Goal: Information Seeking & Learning: Learn about a topic

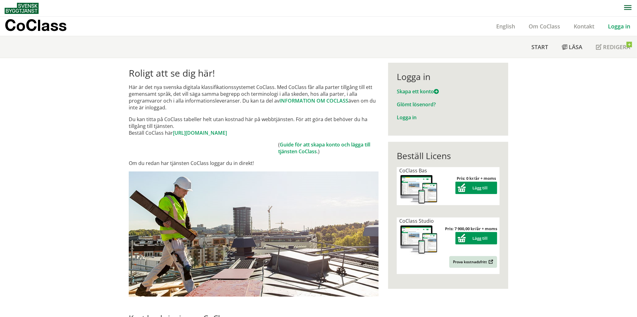
click at [154, 102] on p "Här är det nya svenska digitala klassifikationssystemet CoClass. Med CoClass få…" at bounding box center [254, 97] width 250 height 27
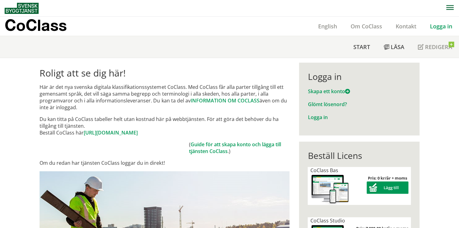
drag, startPoint x: 57, startPoint y: 88, endPoint x: 90, endPoint y: 84, distance: 33.8
click at [90, 84] on p "Här är det nya svenska digitala klassifikationssystemet CoClass. Med CoClass få…" at bounding box center [165, 97] width 250 height 27
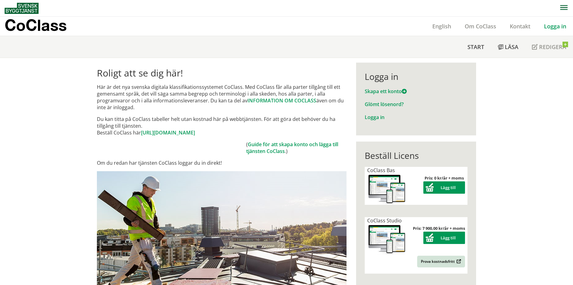
drag, startPoint x: 58, startPoint y: 164, endPoint x: 61, endPoint y: 160, distance: 5.6
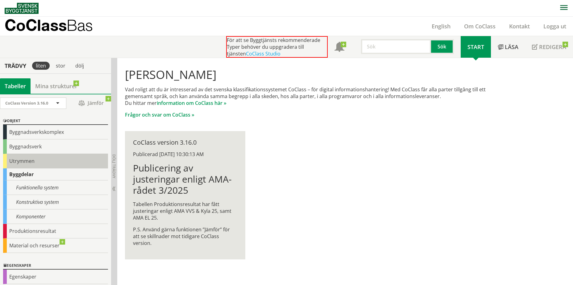
click at [37, 162] on div "Utrymmen" at bounding box center [55, 161] width 105 height 15
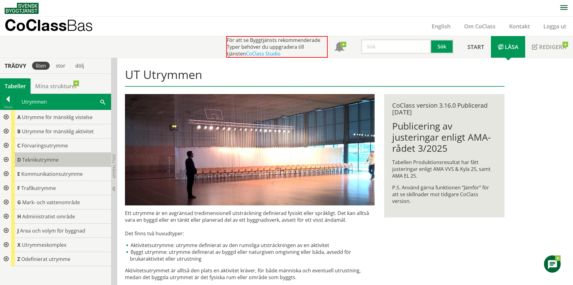
click at [37, 160] on span "Teknikutrymme" at bounding box center [40, 159] width 36 height 7
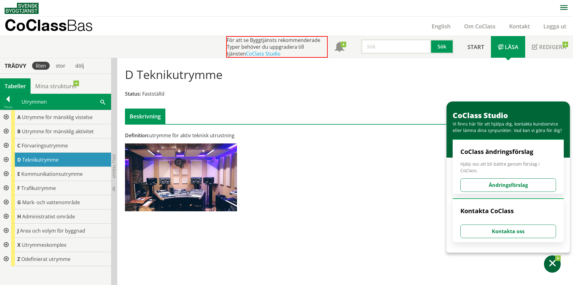
click at [4, 159] on div at bounding box center [5, 160] width 11 height 14
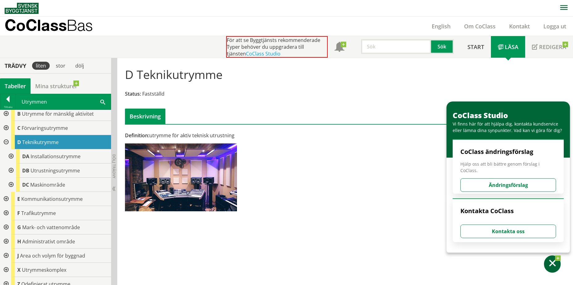
scroll to position [24, 0]
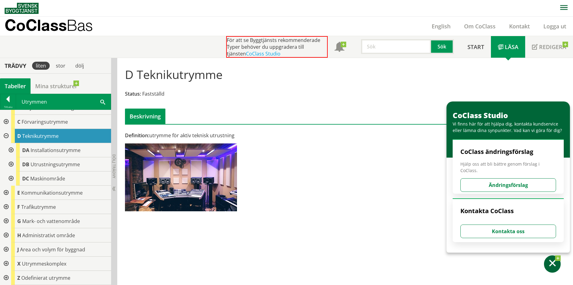
click at [4, 121] on div at bounding box center [5, 122] width 11 height 14
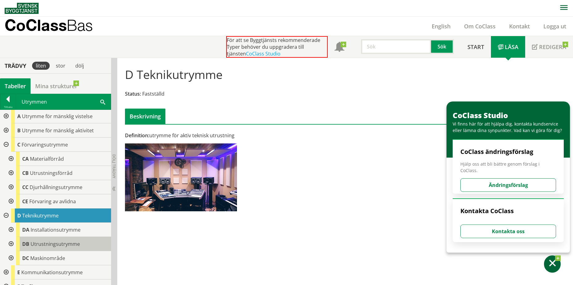
scroll to position [0, 0]
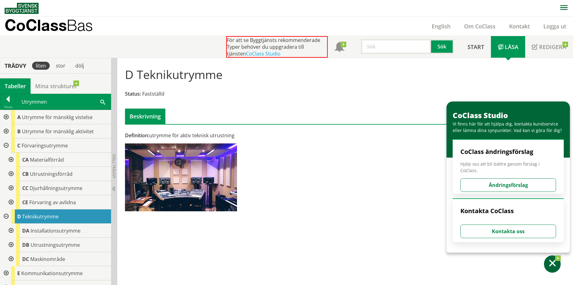
click at [372, 41] on input "text" at bounding box center [396, 46] width 70 height 15
type input "utegym"
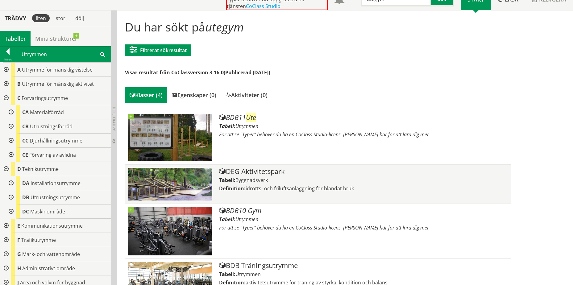
scroll to position [62, 0]
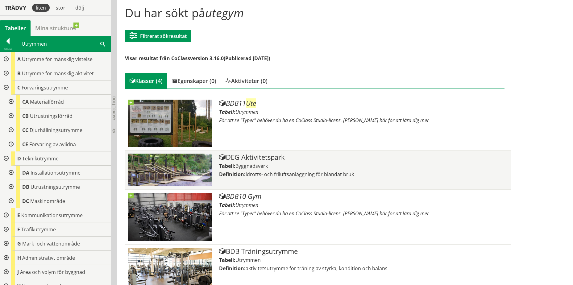
click at [255, 165] on span "Byggnadsverk" at bounding box center [252, 166] width 32 height 7
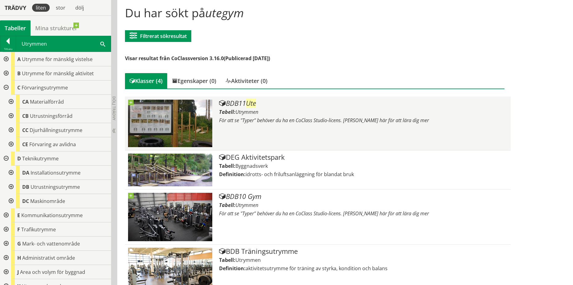
click at [268, 111] on div "Tabell: Utrymmen" at bounding box center [363, 112] width 288 height 7
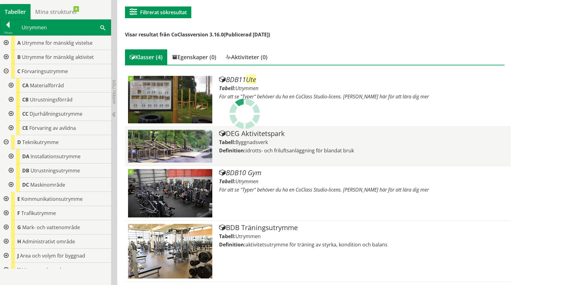
scroll to position [55, 0]
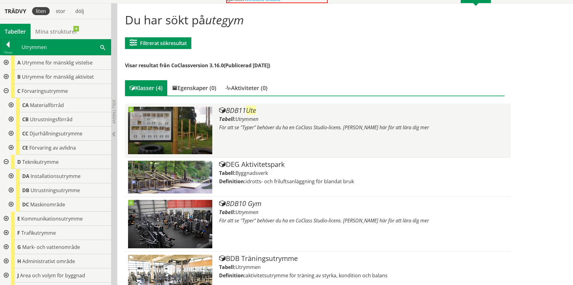
drag, startPoint x: 239, startPoint y: 122, endPoint x: 242, endPoint y: 121, distance: 3.5
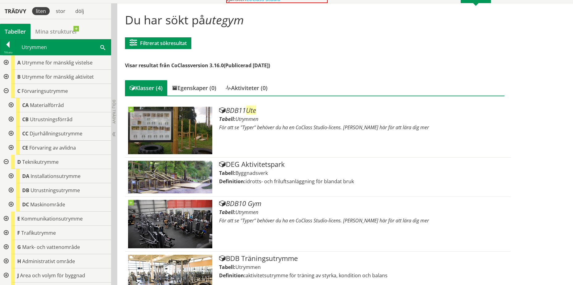
drag, startPoint x: 242, startPoint y: 121, endPoint x: 324, endPoint y: 71, distance: 96.0
click at [324, 71] on div "Du har sökt på utegym Filtrerat sökresultat Filtrera CoClass Version 3.16.0 CoC…" at bounding box center [314, 160] width 389 height 305
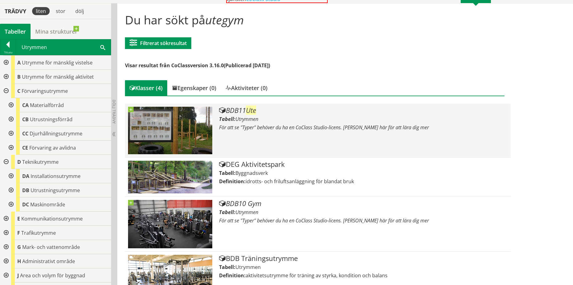
click at [240, 120] on span "Utrymmen" at bounding box center [247, 119] width 23 height 7
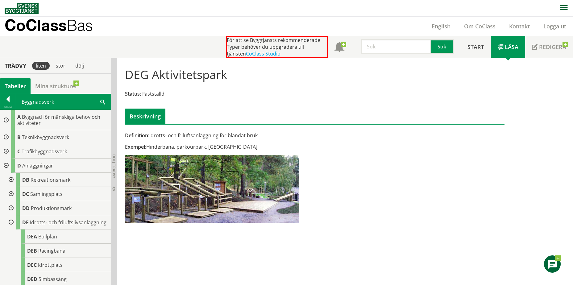
click at [207, 75] on h1 "DEG Aktivitetspark" at bounding box center [176, 75] width 102 height 14
drag, startPoint x: 268, startPoint y: 76, endPoint x: 222, endPoint y: 78, distance: 46.3
click at [222, 77] on div "DEG Aktivitetspark Status: Fastställd Beskrivning" at bounding box center [314, 93] width 389 height 61
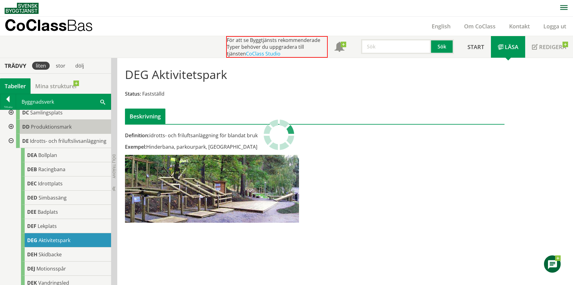
scroll to position [93, 0]
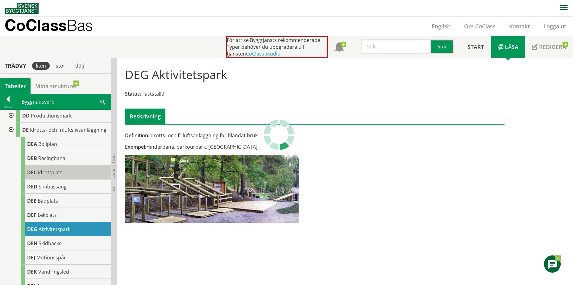
click at [52, 176] on span "Idrottplats" at bounding box center [50, 172] width 25 height 7
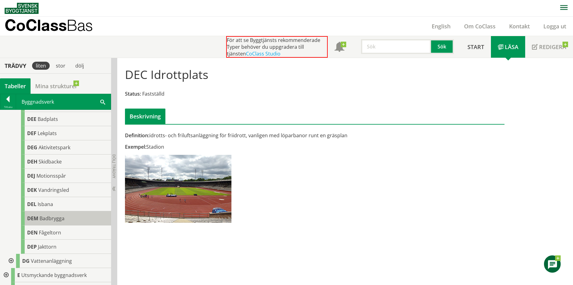
scroll to position [185, 0]
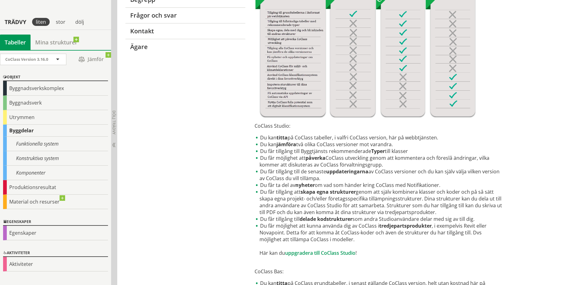
scroll to position [154, 0]
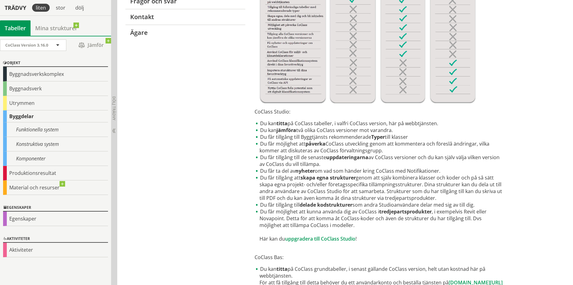
drag, startPoint x: 354, startPoint y: 124, endPoint x: 399, endPoint y: 124, distance: 44.8
click at [399, 124] on li "Du kan titta på CoClass tabeller, i valfri CoClass version, här på webbtjänsten." at bounding box center [380, 123] width 250 height 7
drag, startPoint x: 287, startPoint y: 131, endPoint x: 350, endPoint y: 130, distance: 63.6
click at [336, 131] on li "Du kan jämföra två olika CoClass versioner mot varandra." at bounding box center [380, 130] width 250 height 7
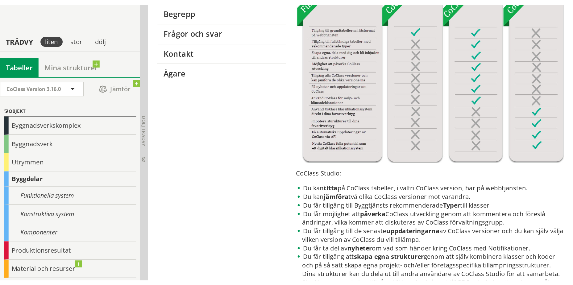
scroll to position [0, 0]
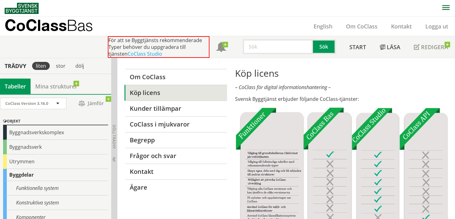
drag, startPoint x: 282, startPoint y: 49, endPoint x: 277, endPoint y: 38, distance: 13.1
click at [282, 49] on input "text" at bounding box center [278, 46] width 70 height 15
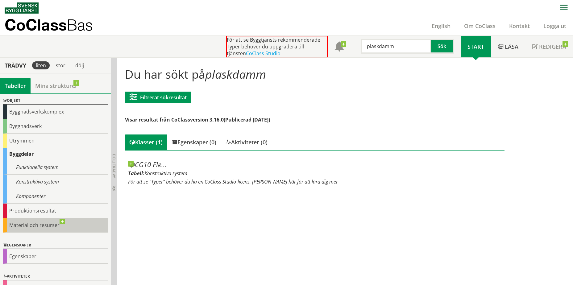
scroll to position [31, 0]
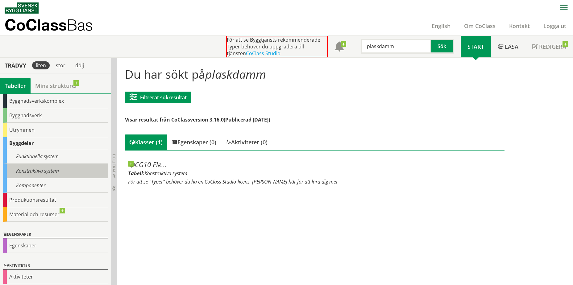
click at [61, 170] on div "Konstruktiva system" at bounding box center [55, 171] width 105 height 15
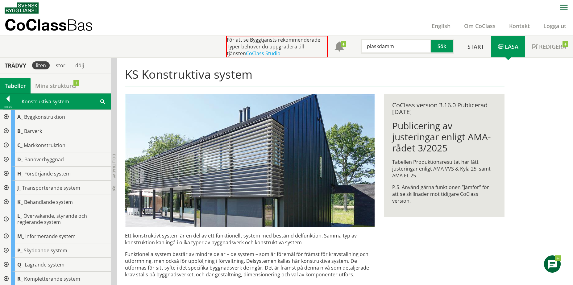
click at [6, 144] on div at bounding box center [5, 145] width 11 height 14
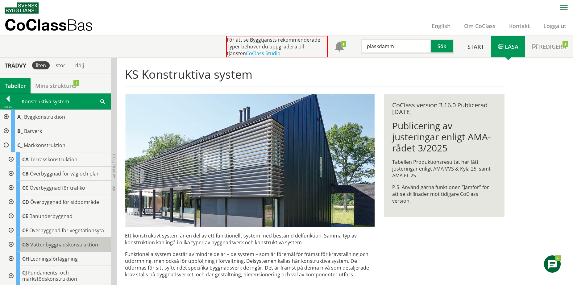
click at [51, 249] on div "CG Vattenbyggnadskonstruktion" at bounding box center [63, 245] width 95 height 14
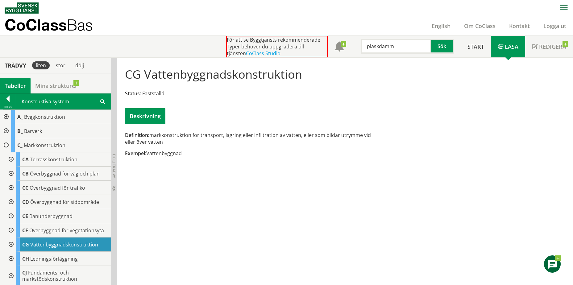
scroll to position [31, 0]
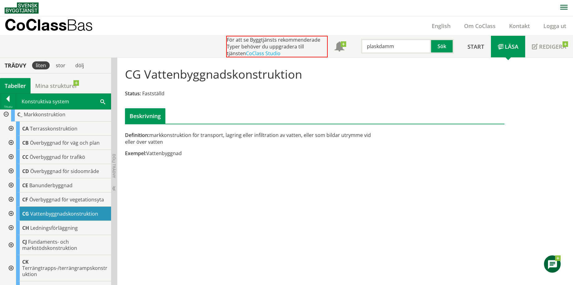
click at [10, 215] on div at bounding box center [10, 214] width 11 height 14
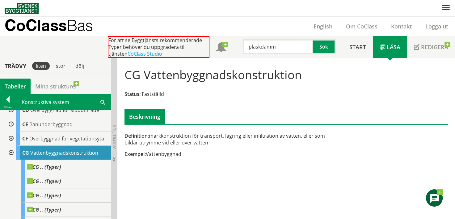
scroll to position [93, 0]
click at [287, 45] on input "plaskdamm" at bounding box center [278, 46] width 70 height 15
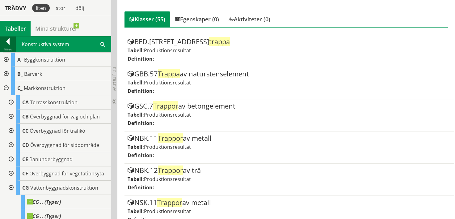
click at [7, 43] on div at bounding box center [7, 42] width 15 height 9
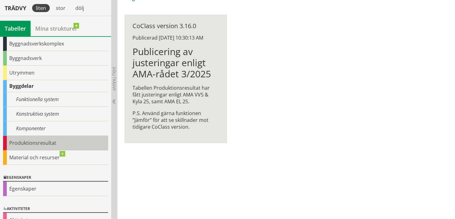
click at [52, 147] on div "Produktionsresultat" at bounding box center [55, 143] width 105 height 15
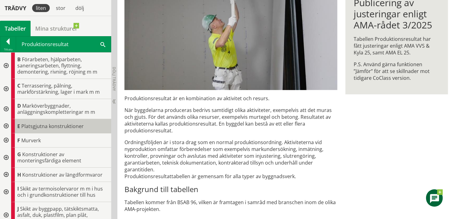
scroll to position [62, 0]
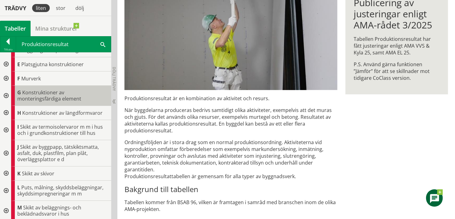
click at [40, 92] on span "Konstruktioner av monteringsfärdiga element" at bounding box center [49, 95] width 64 height 13
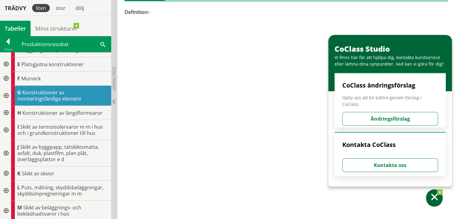
click at [6, 96] on div at bounding box center [5, 96] width 11 height 20
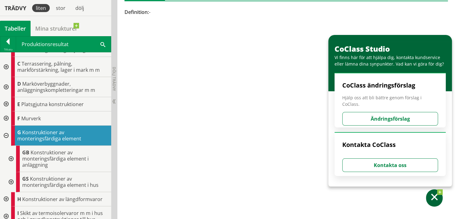
scroll to position [31, 0]
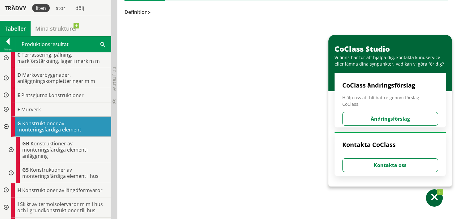
click at [11, 145] on div at bounding box center [10, 149] width 11 height 26
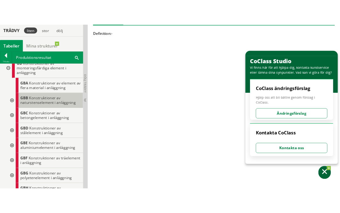
scroll to position [123, 0]
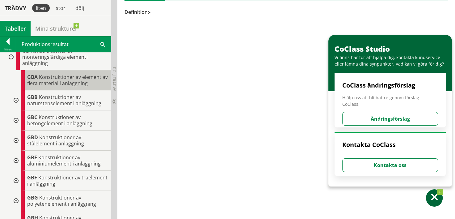
click at [50, 78] on span "Konstruktioner av element av flera material i anläggning" at bounding box center [67, 79] width 81 height 13
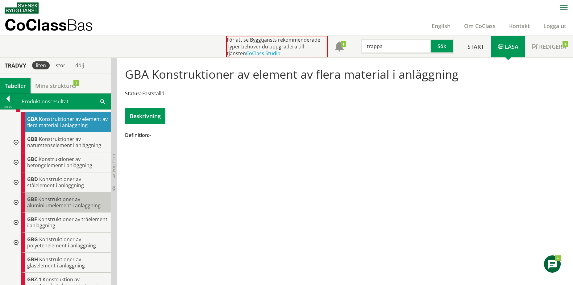
scroll to position [123, 0]
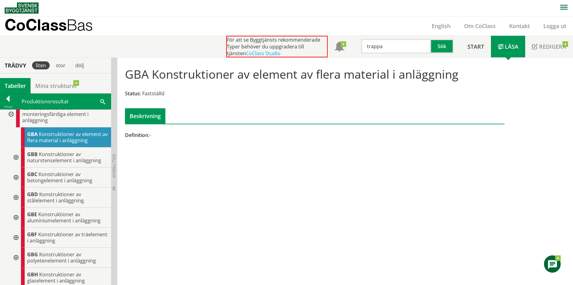
click at [16, 158] on div at bounding box center [15, 158] width 11 height 20
click at [21, 177] on div at bounding box center [20, 178] width 11 height 20
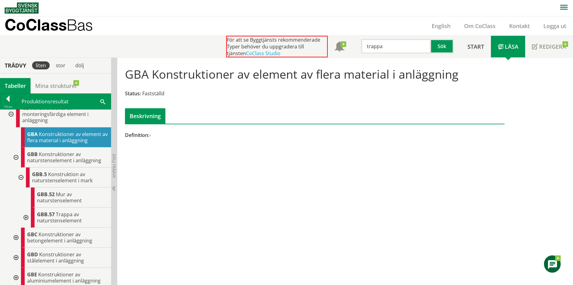
click at [23, 219] on div at bounding box center [25, 218] width 11 height 20
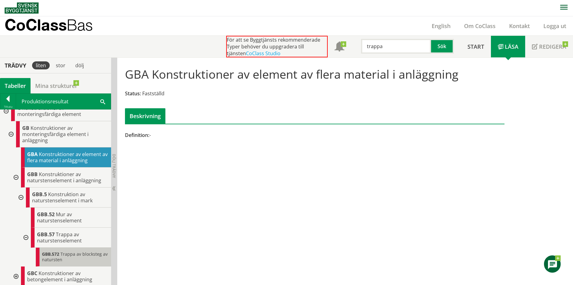
scroll to position [93, 0]
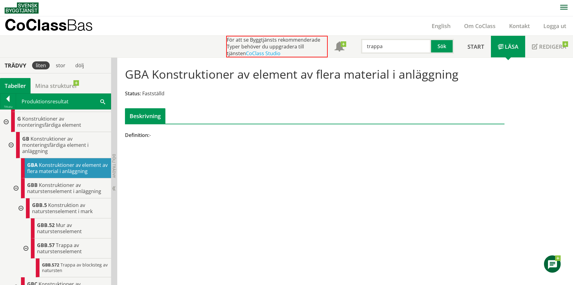
click at [390, 45] on input "trappa" at bounding box center [396, 46] width 70 height 15
paste input "Sandlåd"
click at [390, 45] on input "Sandlåda" at bounding box center [396, 46] width 70 height 15
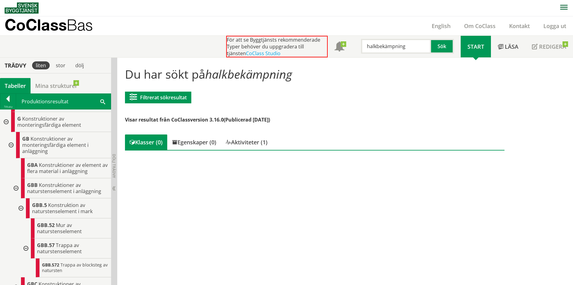
click at [390, 44] on input "halkbekämpning" at bounding box center [396, 46] width 70 height 15
paste input "Sandbehållare"
drag, startPoint x: 405, startPoint y: 46, endPoint x: 363, endPoint y: 46, distance: 42.6
click at [363, 46] on input "Sandbehållare" at bounding box center [396, 46] width 70 height 15
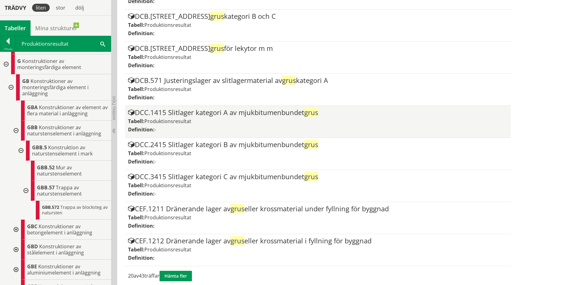
scroll to position [538, 0]
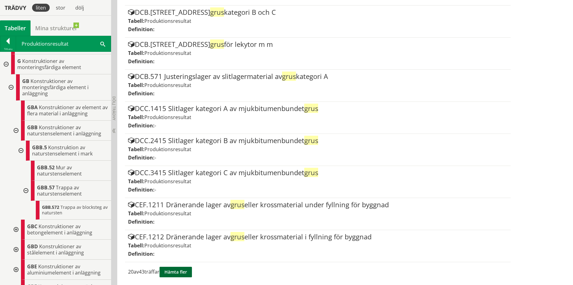
click at [177, 272] on button "Hämta fler" at bounding box center [176, 272] width 32 height 10
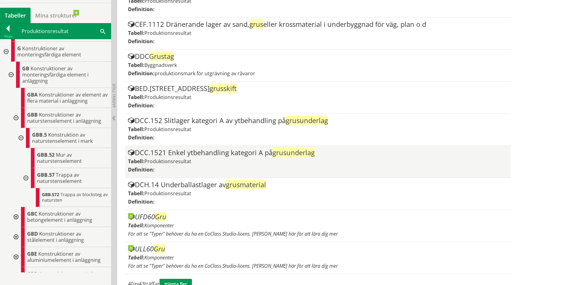
scroll to position [1180, 0]
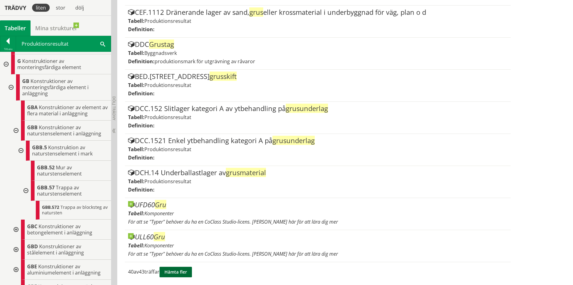
click at [185, 276] on button "Hämta fler" at bounding box center [176, 272] width 32 height 10
click at [174, 271] on button "Hämta fler" at bounding box center [176, 272] width 32 height 10
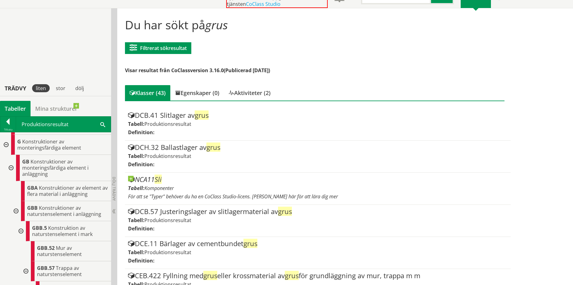
scroll to position [0, 0]
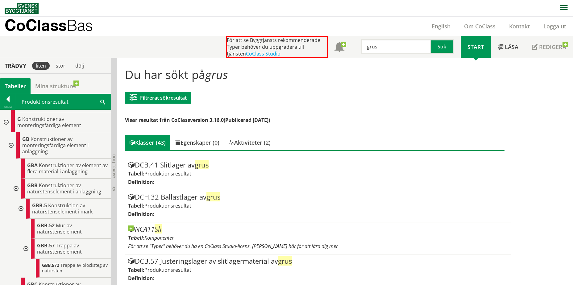
click at [375, 46] on input "grus" at bounding box center [396, 46] width 70 height 15
type input "sand"
click at [442, 47] on button "Sök" at bounding box center [442, 46] width 23 height 15
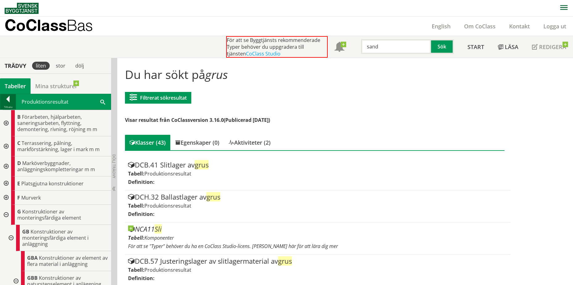
click at [13, 100] on div at bounding box center [7, 100] width 15 height 9
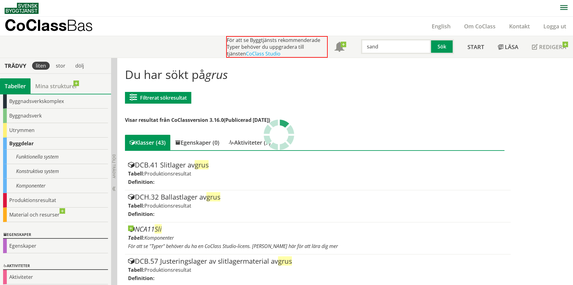
click at [406, 50] on input "sand" at bounding box center [396, 46] width 70 height 15
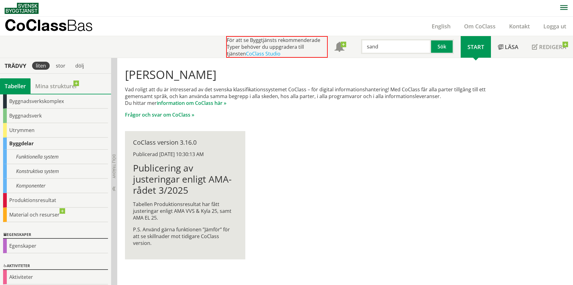
click at [402, 46] on input "sand" at bounding box center [396, 46] width 70 height 15
click at [447, 45] on button "Sök" at bounding box center [442, 46] width 23 height 15
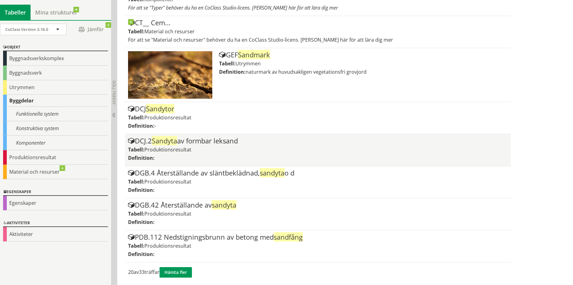
scroll to position [560, 0]
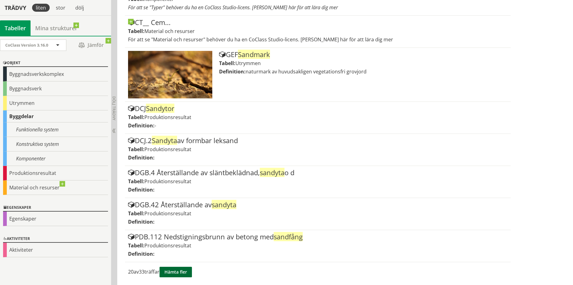
click at [185, 269] on button "Hämta fler" at bounding box center [176, 272] width 32 height 10
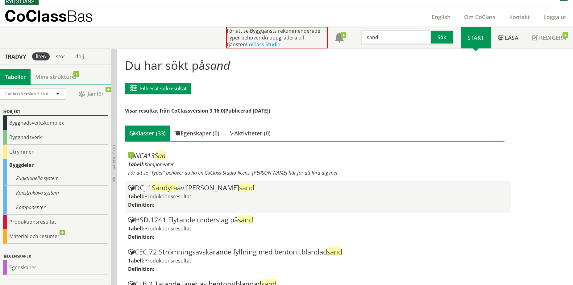
scroll to position [0, 0]
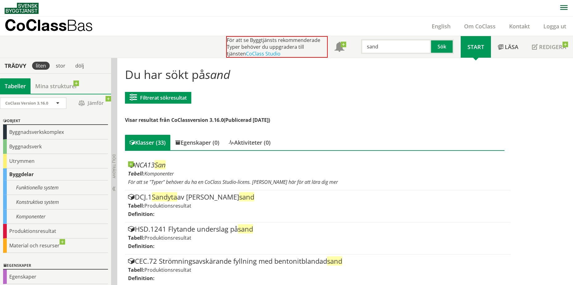
drag, startPoint x: 502, startPoint y: 79, endPoint x: 500, endPoint y: 59, distance: 19.6
click at [502, 79] on h1 "Du har sökt på sand" at bounding box center [314, 75] width 379 height 14
click at [476, 27] on link "Om CoClass" at bounding box center [479, 26] width 45 height 7
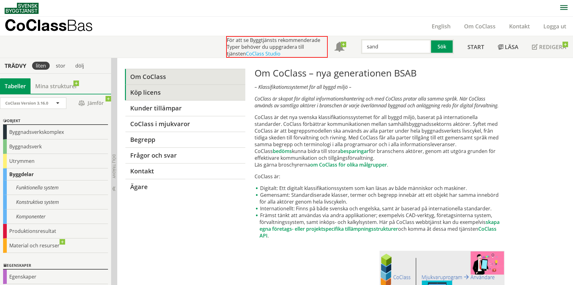
click at [158, 90] on link "Köp licens" at bounding box center [185, 93] width 120 height 16
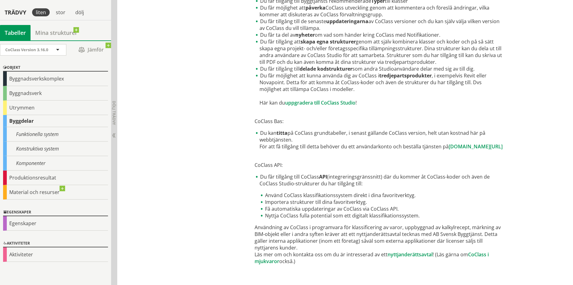
scroll to position [297, 0]
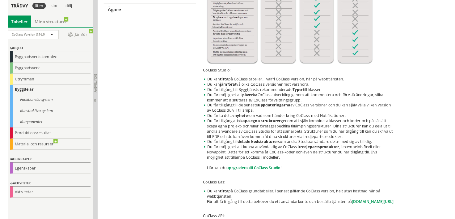
scroll to position [181, 0]
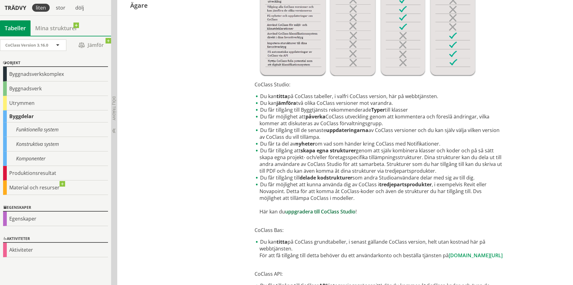
click at [308, 212] on link "uppgradera till CoClass Studio" at bounding box center [320, 211] width 70 height 7
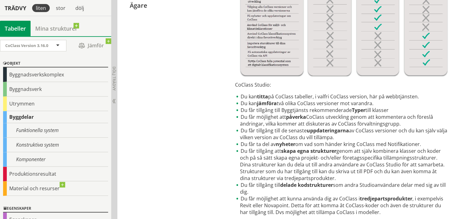
click at [210, 25] on div "Om CoClass Köp licens Kunder tillämpar CoClass i mjukvaror Begrepp Frågor och s…" at bounding box center [285, 145] width 337 height 537
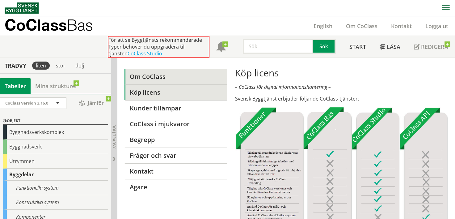
scroll to position [0, 0]
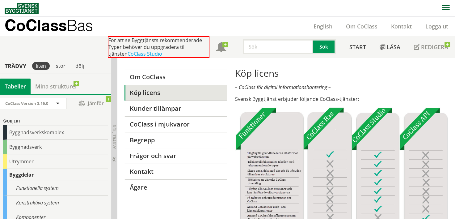
click at [288, 44] on input "text" at bounding box center [278, 46] width 70 height 15
type input "mark"
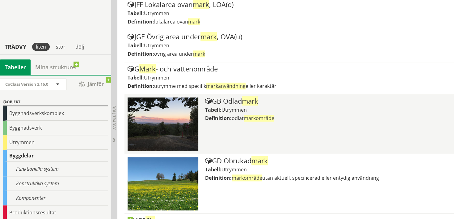
scroll to position [617, 0]
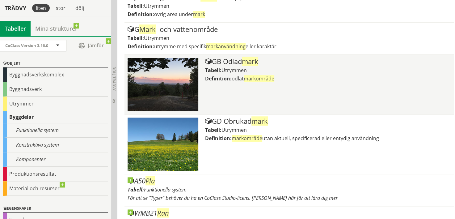
click at [264, 88] on div "GB Odlad mark Tabell: Utrymmen Definition: odlat markområde" at bounding box center [328, 84] width 246 height 53
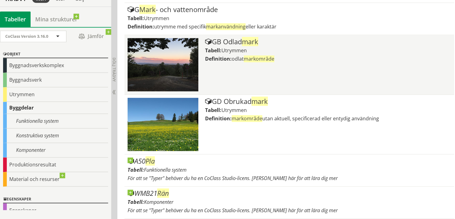
scroll to position [656, 0]
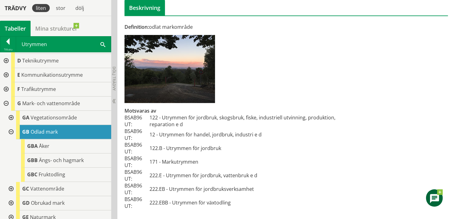
scroll to position [31, 0]
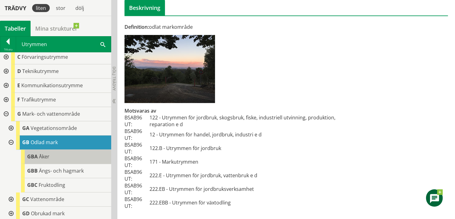
click at [68, 156] on div "GBA Åker" at bounding box center [66, 156] width 90 height 14
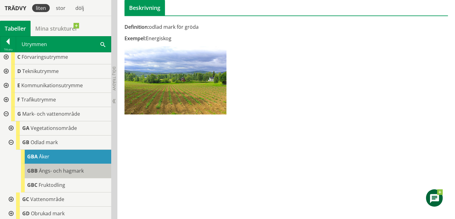
click at [61, 168] on span "Ängs- och hagmark" at bounding box center [61, 170] width 45 height 7
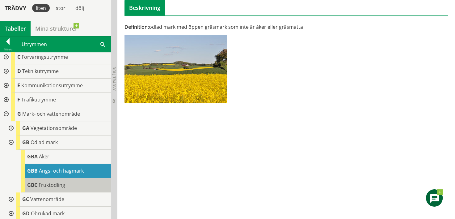
click at [63, 184] on span "Fruktodling" at bounding box center [52, 184] width 27 height 7
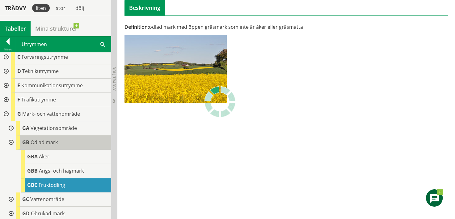
scroll to position [62, 0]
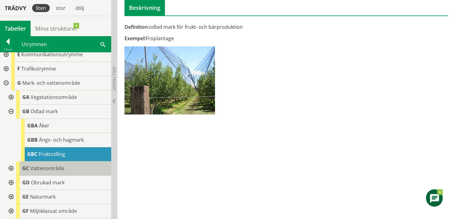
click at [69, 174] on div "GC Vattenområde" at bounding box center [63, 168] width 95 height 14
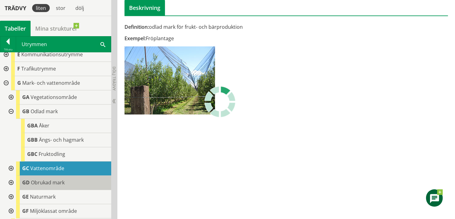
click at [68, 181] on div "GD Obrukad mark" at bounding box center [63, 182] width 95 height 14
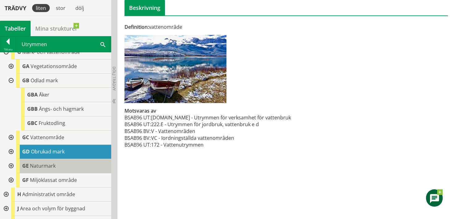
click at [69, 165] on div "GE Naturmark" at bounding box center [63, 166] width 95 height 14
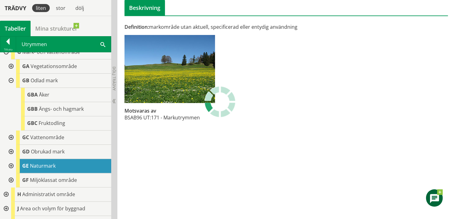
scroll to position [117, 0]
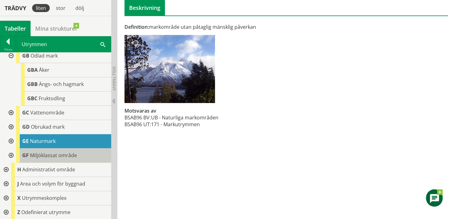
click at [65, 153] on span "Miljöklassat område" at bounding box center [53, 155] width 47 height 7
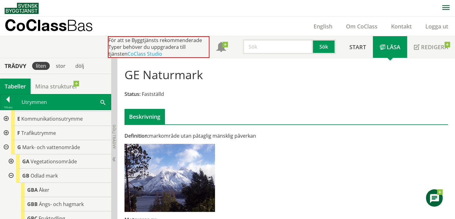
click at [256, 49] on input "text" at bounding box center [278, 46] width 70 height 15
type input "staket"
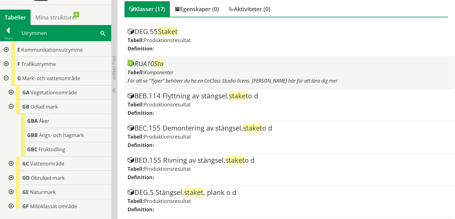
scroll to position [120, 0]
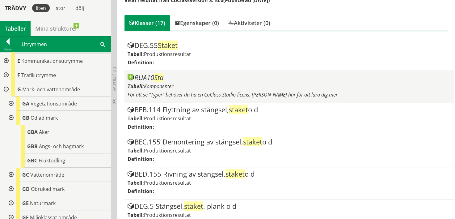
click at [200, 84] on div "Tabell: Komponenter" at bounding box center [288, 86] width 323 height 7
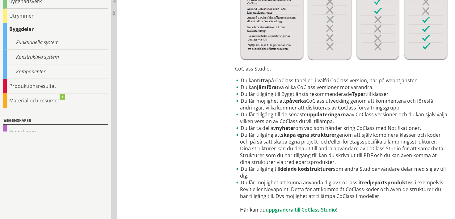
scroll to position [216, 0]
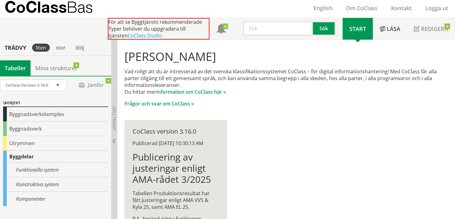
scroll to position [31, 0]
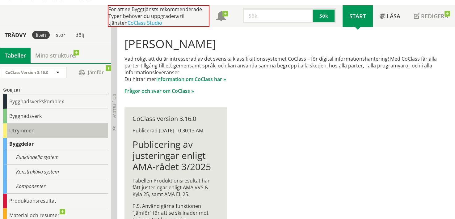
click at [37, 127] on div "Utrymmen" at bounding box center [55, 130] width 105 height 15
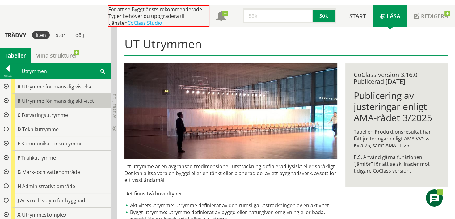
click at [78, 99] on span "Utrymme för mänsklig aktivitet" at bounding box center [58, 100] width 72 height 7
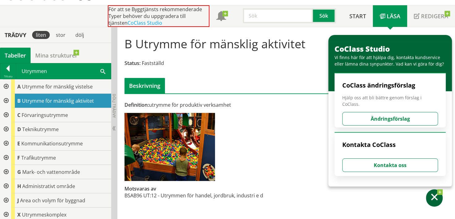
click at [8, 99] on div at bounding box center [5, 101] width 11 height 14
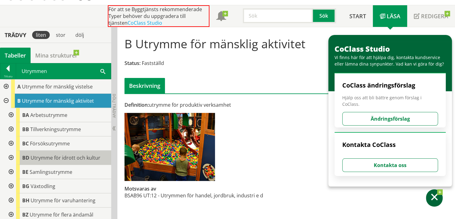
click at [56, 156] on span "Utrymme för idrott och kultur" at bounding box center [66, 157] width 70 height 7
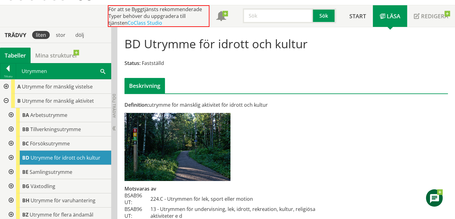
click at [13, 157] on div at bounding box center [10, 157] width 11 height 14
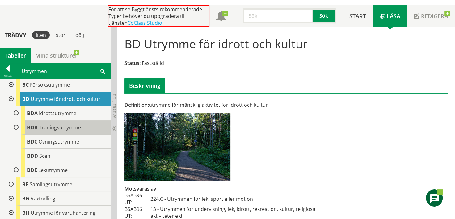
scroll to position [62, 0]
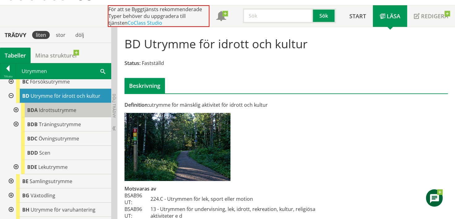
click at [63, 112] on span "Idrottsutrymme" at bounding box center [57, 109] width 37 height 7
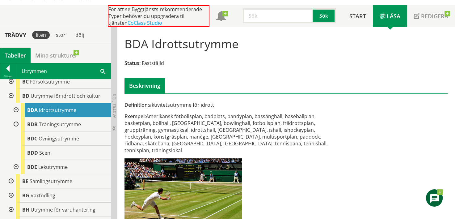
drag, startPoint x: 220, startPoint y: 145, endPoint x: 183, endPoint y: 104, distance: 55.3
click at [183, 104] on div "Definition: aktivitetsutrymme för idrott Exempel: Amerikansk fotbollsplan, badp…" at bounding box center [230, 192] width 221 height 183
drag, startPoint x: 181, startPoint y: 109, endPoint x: 223, endPoint y: 140, distance: 52.1
click at [223, 140] on div "Definition: aktivitetsutrymme för idrott Exempel: Amerikansk fotbollsplan, badp…" at bounding box center [230, 192] width 221 height 183
click at [224, 140] on div "Exempel: Amerikansk fotbollsplan, badplats, bandyplan, bassänghall, baseballpla…" at bounding box center [230, 133] width 213 height 41
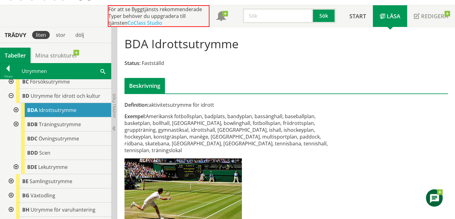
click at [16, 108] on div at bounding box center [15, 110] width 11 height 14
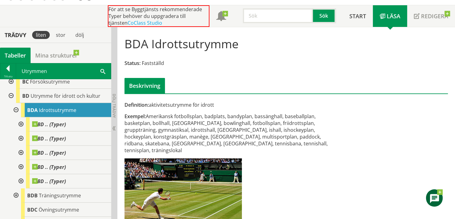
click at [16, 108] on div at bounding box center [15, 110] width 11 height 14
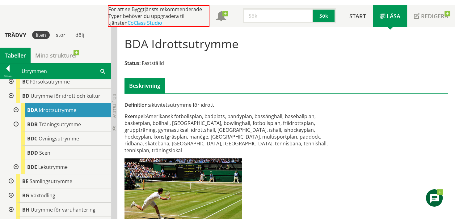
click at [198, 116] on div "Exempel: Amerikansk fotbollsplan, badplats, bandyplan, bassänghall, baseballpla…" at bounding box center [230, 133] width 213 height 41
click at [209, 122] on div "Exempel: Amerikansk fotbollsplan, badplats, bandyplan, bassänghall, baseballpla…" at bounding box center [230, 133] width 213 height 41
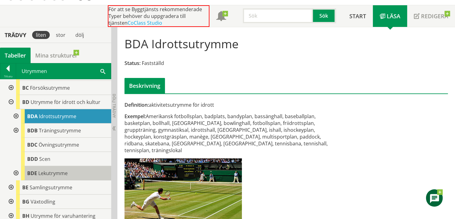
scroll to position [62, 0]
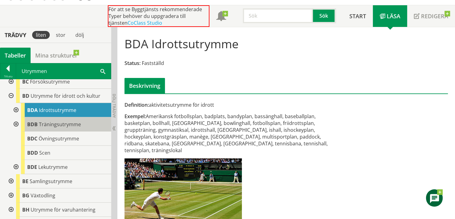
click at [80, 123] on div "BDB Träningsutrymme" at bounding box center [66, 124] width 90 height 14
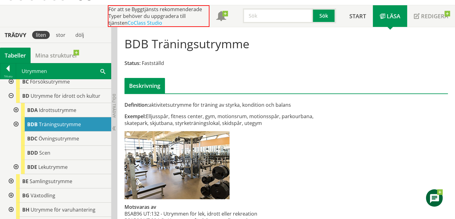
drag, startPoint x: 285, startPoint y: 122, endPoint x: 210, endPoint y: 112, distance: 75.6
click at [210, 112] on div "Definition: aktivitetsutrymme för träning av styrka, kondition och balans Exemp…" at bounding box center [230, 169] width 221 height 136
drag, startPoint x: 193, startPoint y: 115, endPoint x: 244, endPoint y: 123, distance: 52.0
click at [237, 122] on div "Exempel: Elljusspår, fitness center, gym, motionsrum, motionsspår, parkourbana,…" at bounding box center [230, 120] width 213 height 14
click at [245, 123] on div "Exempel: Elljusspår, fitness center, gym, motionsrum, motionsspår, parkourbana,…" at bounding box center [230, 120] width 213 height 14
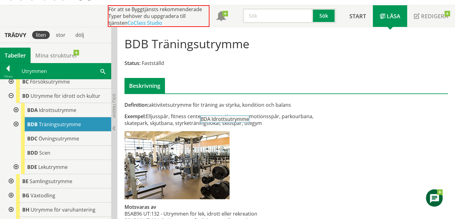
drag, startPoint x: 76, startPoint y: 113, endPoint x: 256, endPoint y: 124, distance: 180.0
click at [258, 124] on div "Trädvy liten stor dölj Tabeller Mina strukturer CoClass Version 3.16.0" at bounding box center [227, 133] width 455 height 213
click at [261, 125] on div "Exempel: Elljusspår, fitness center, gym, motionsrum, motionsspår, parkourbana,…" at bounding box center [230, 120] width 213 height 14
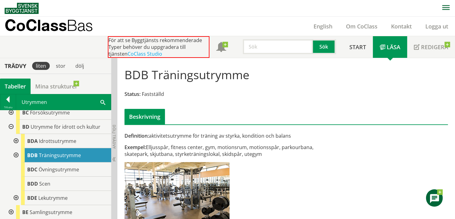
click at [258, 54] on div "För att se Byggtjänsts rekommenderade Typer behöver du uppgradera till tjänsten…" at bounding box center [225, 47] width 235 height 22
click at [259, 50] on input "text" at bounding box center [278, 46] width 70 height 15
type input "r"
type input "naturreservat"
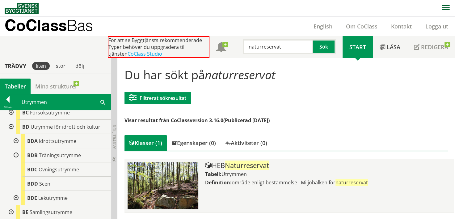
click at [282, 172] on div "Tabell: Utrymmen" at bounding box center [328, 173] width 246 height 7
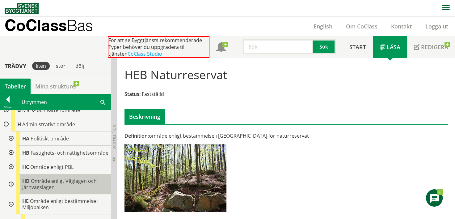
scroll to position [62, 0]
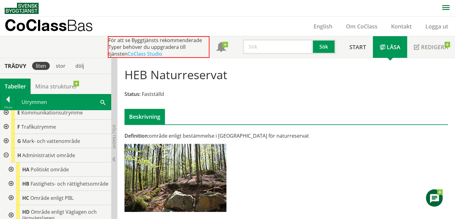
click at [13, 167] on div at bounding box center [10, 169] width 11 height 14
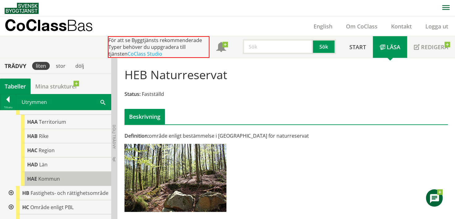
scroll to position [154, 0]
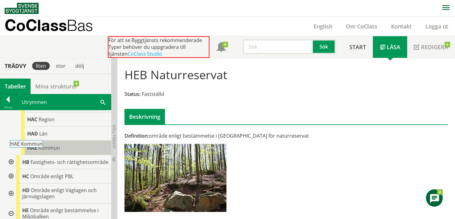
click at [31, 151] on div "HAE Kommun" at bounding box center [66, 147] width 90 height 14
click at [83, 148] on div "HAE Kommun" at bounding box center [66, 147] width 90 height 14
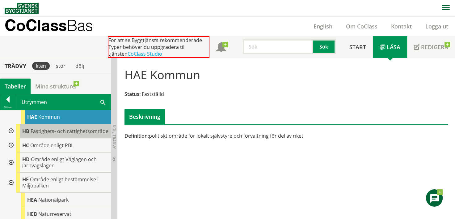
scroll to position [216, 0]
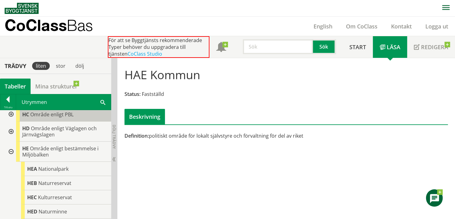
click at [83, 121] on div "HC Område enligt PBL" at bounding box center [63, 114] width 95 height 14
click at [11, 121] on div at bounding box center [10, 114] width 11 height 14
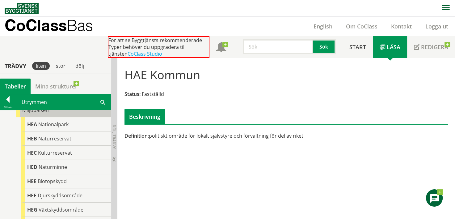
scroll to position [370, 0]
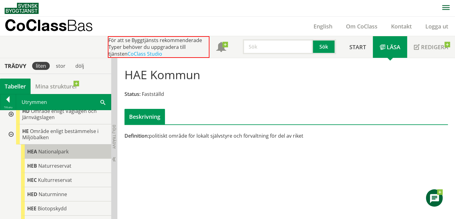
click at [61, 155] on span "Nationalpark" at bounding box center [53, 151] width 30 height 7
click at [86, 158] on div "HEA Nationalpark" at bounding box center [66, 151] width 90 height 14
click at [64, 155] on span "Nationalpark" at bounding box center [53, 151] width 30 height 7
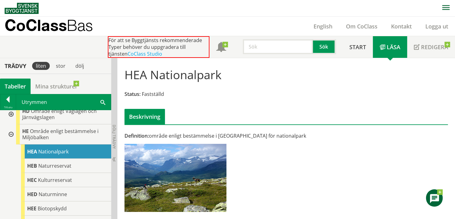
click at [258, 135] on div "Definition: område enligt bestämmelse i Miljöbalken för nationalpark" at bounding box center [230, 135] width 213 height 7
drag, startPoint x: 274, startPoint y: 132, endPoint x: 238, endPoint y: 136, distance: 36.3
click at [224, 131] on div "Definition: område enligt bestämmelse i Miljöbalken för nationalpark Kontakta o…" at bounding box center [285, 139] width 331 height 153
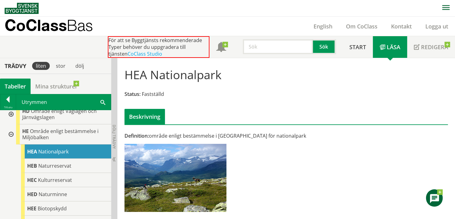
drag, startPoint x: 288, startPoint y: 134, endPoint x: 245, endPoint y: 134, distance: 42.9
click at [245, 134] on div "Definition: område enligt bestämmelse i Miljöbalken för nationalpark" at bounding box center [230, 135] width 213 height 7
click at [270, 147] on div "Definition: område enligt bestämmelse i Miljöbalken för nationalpark" at bounding box center [230, 174] width 221 height 84
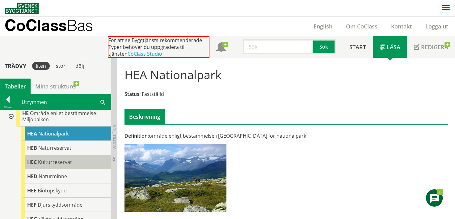
scroll to position [432, 0]
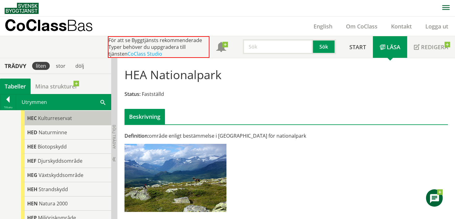
click at [75, 125] on div "HEC Kulturreservat" at bounding box center [66, 118] width 90 height 14
click at [74, 125] on div "HEC Kulturreservat" at bounding box center [66, 118] width 90 height 14
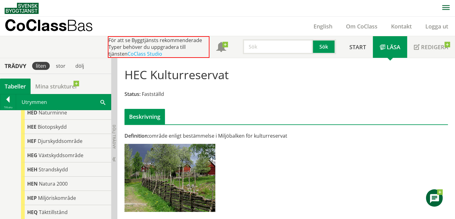
scroll to position [463, 0]
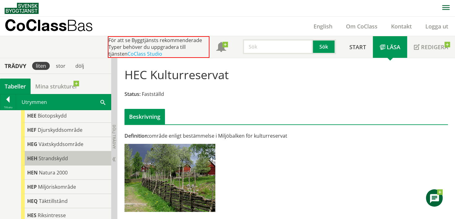
click at [67, 161] on span "Strandskydd" at bounding box center [53, 158] width 29 height 7
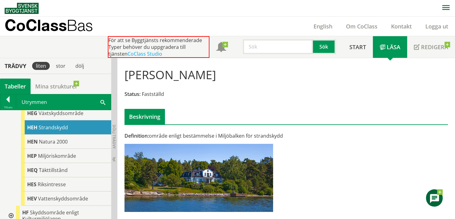
scroll to position [525, 0]
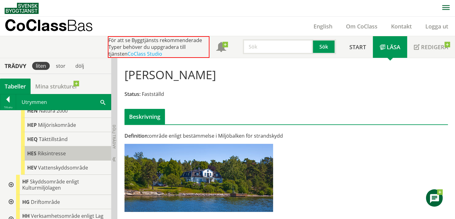
click at [80, 160] on div "HES Riksintresse" at bounding box center [66, 153] width 90 height 14
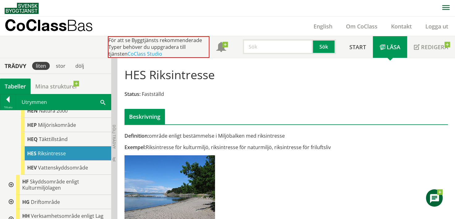
drag, startPoint x: 248, startPoint y: 144, endPoint x: 199, endPoint y: 133, distance: 50.9
click at [199, 133] on div "Definition: område enligt bestämmelse i Miljöbalken med riksintresse Exempel: R…" at bounding box center [230, 179] width 221 height 95
drag, startPoint x: 179, startPoint y: 139, endPoint x: 266, endPoint y: 148, distance: 87.2
click at [261, 148] on div "Definition: område enligt bestämmelse i Miljöbalken med riksintresse Exempel: R…" at bounding box center [230, 179] width 221 height 95
click at [267, 148] on div "Exempel: Riksintresse för kulturmiljö, riksintresse för naturmiljö, riksintress…" at bounding box center [230, 147] width 213 height 7
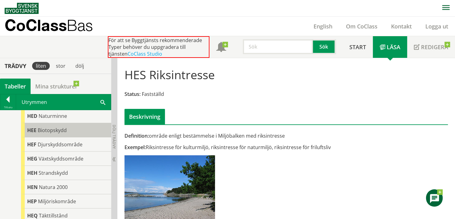
scroll to position [463, 0]
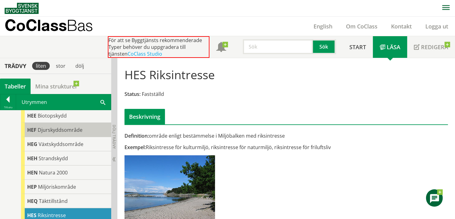
click at [71, 133] on span "Djurskyddsområde" at bounding box center [60, 129] width 45 height 7
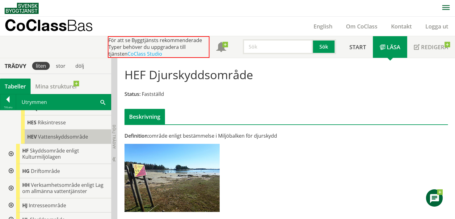
scroll to position [586, 0]
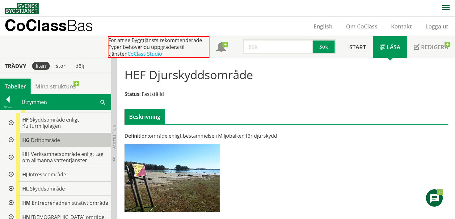
click at [48, 143] on span "Driftområde" at bounding box center [45, 139] width 29 height 7
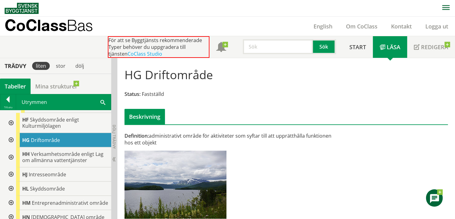
click at [12, 147] on div at bounding box center [10, 140] width 11 height 14
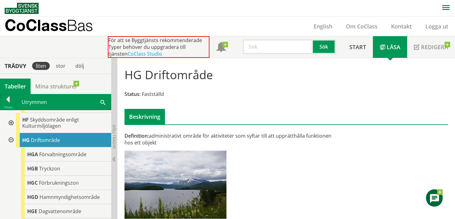
scroll to position [617, 0]
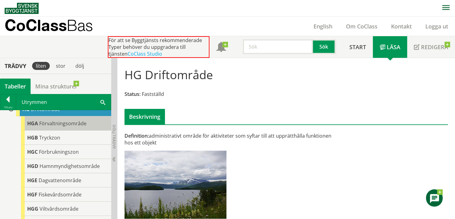
click at [61, 127] on span "Förvaltningsområde" at bounding box center [62, 123] width 47 height 7
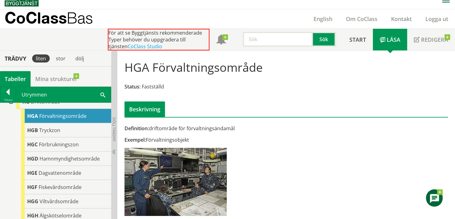
scroll to position [11, 0]
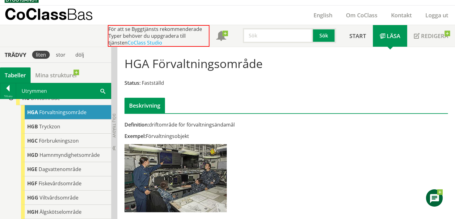
drag, startPoint x: 206, startPoint y: 134, endPoint x: 136, endPoint y: 123, distance: 71.6
click at [136, 123] on div "Definition: driftområde för förvaltningsändamål Exempel: Förvaltningsobjekt" at bounding box center [230, 168] width 221 height 95
drag, startPoint x: 127, startPoint y: 122, endPoint x: 188, endPoint y: 137, distance: 62.7
click at [181, 137] on div "Definition: driftområde för förvaltningsändamål Exempel: Förvaltningsobjekt" at bounding box center [230, 168] width 221 height 95
click at [189, 137] on div "Exempel: Förvaltningsobjekt" at bounding box center [230, 135] width 213 height 7
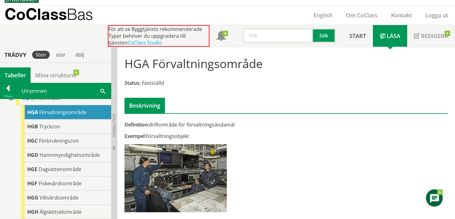
click at [194, 135] on div "Exempel: Förvaltningsobjekt" at bounding box center [230, 135] width 213 height 7
drag, startPoint x: 195, startPoint y: 135, endPoint x: 154, endPoint y: 118, distance: 44.4
click at [154, 118] on div "Definition: driftområde för förvaltningsändamål Exempel: Förvaltningsobjekt Kon…" at bounding box center [285, 134] width 331 height 165
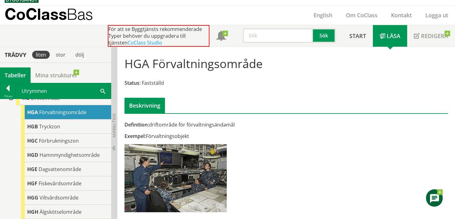
click at [154, 118] on div at bounding box center [285, 117] width 331 height 8
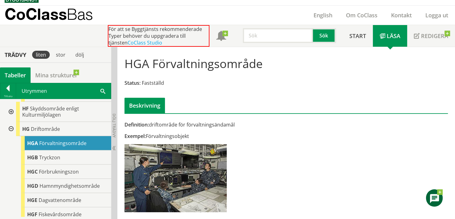
scroll to position [0, 0]
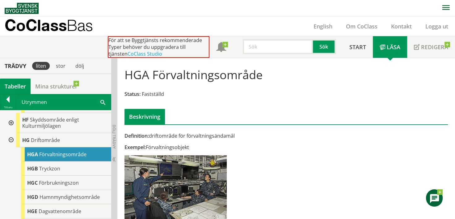
drag, startPoint x: 240, startPoint y: 134, endPoint x: 165, endPoint y: 134, distance: 74.1
click at [165, 134] on div "Definition: driftområde för förvaltningsändamål" at bounding box center [230, 135] width 213 height 7
click at [261, 135] on div "Definition: driftområde för förvaltningsändamål" at bounding box center [230, 135] width 213 height 7
drag, startPoint x: 200, startPoint y: 149, endPoint x: 190, endPoint y: 132, distance: 19.2
click at [177, 126] on div "Definition: driftområde för förvaltningsändamål Exempel: Förvaltningsobjekt Kon…" at bounding box center [285, 145] width 331 height 165
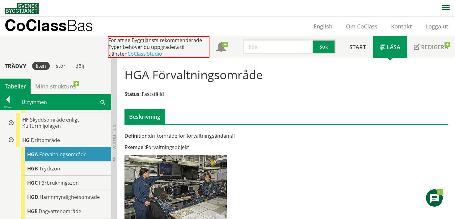
click at [223, 142] on div "Definition: driftområde för förvaltningsändamål Exempel: Förvaltningsobjekt" at bounding box center [230, 179] width 221 height 95
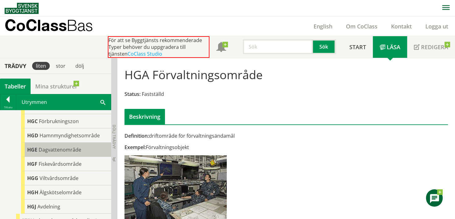
scroll to position [648, 0]
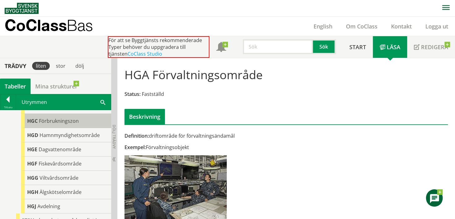
click at [80, 128] on div "HGC Förbrukningszon" at bounding box center [66, 121] width 90 height 14
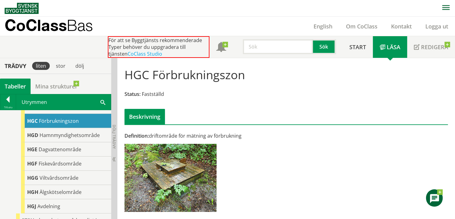
drag, startPoint x: 190, startPoint y: 135, endPoint x: 247, endPoint y: 135, distance: 56.8
click at [237, 134] on div "Definition: driftområde för mätning av förbrukning" at bounding box center [230, 135] width 213 height 7
click at [247, 135] on div "Definition: driftområde för mätning av förbrukning" at bounding box center [230, 135] width 213 height 7
click at [86, 138] on span "Hamnmyndighetsområde" at bounding box center [70, 134] width 60 height 7
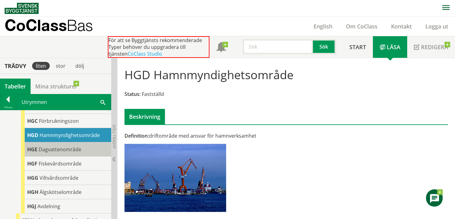
click at [78, 152] on span "Dagvattenområde" at bounding box center [60, 149] width 43 height 7
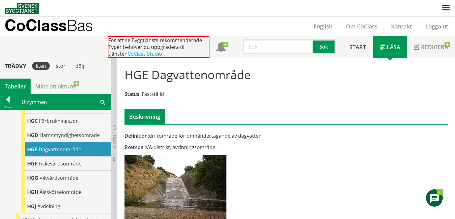
scroll to position [679, 0]
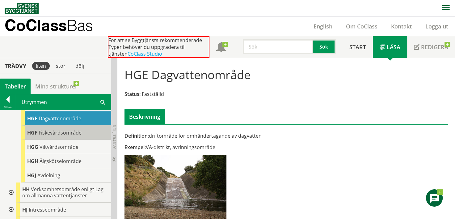
click at [85, 140] on div "HGF Fiskevårdsområde" at bounding box center [66, 132] width 90 height 14
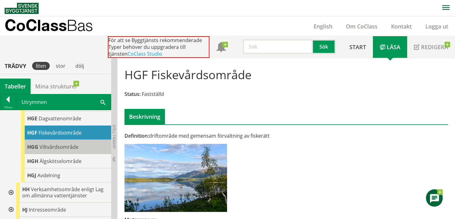
click at [83, 154] on div "HGG Viltvårdsområde" at bounding box center [66, 147] width 90 height 14
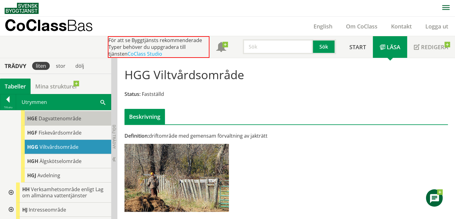
click at [89, 125] on div "HGE Dagvattenområde" at bounding box center [66, 118] width 90 height 14
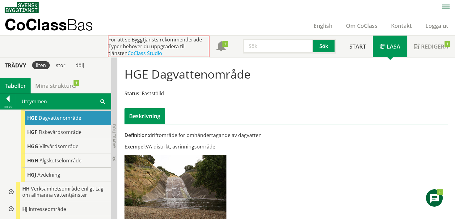
scroll to position [11, 0]
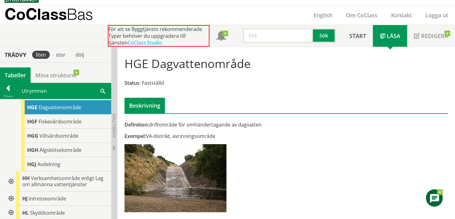
drag, startPoint x: 225, startPoint y: 135, endPoint x: 184, endPoint y: 123, distance: 43.2
click at [184, 123] on div "Definition: driftområde för omhändertagande av dagvatten Exempel: VA-distrikt, …" at bounding box center [230, 168] width 221 height 95
click at [241, 137] on div "Exempel: VA-distrikt, avrinningsområde" at bounding box center [230, 135] width 213 height 7
click at [227, 62] on h1 "HGE Dagvattenområde" at bounding box center [187, 63] width 126 height 14
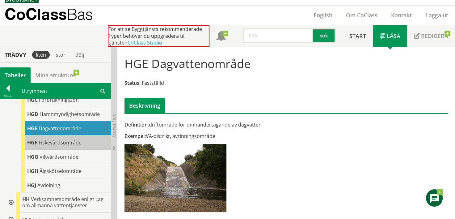
scroll to position [648, 0]
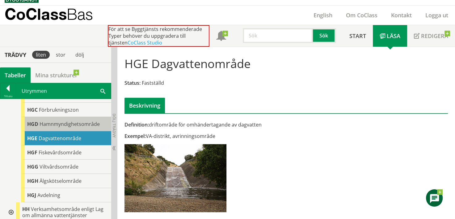
click at [63, 127] on span "Hamnmyndighetsområde" at bounding box center [70, 123] width 60 height 7
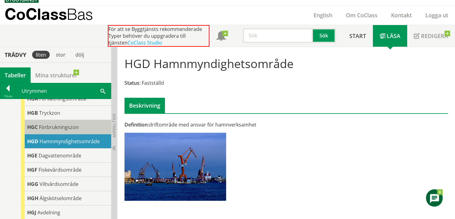
scroll to position [617, 0]
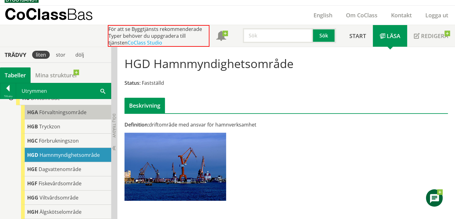
click at [73, 115] on span "Förvaltningsområde" at bounding box center [62, 112] width 47 height 7
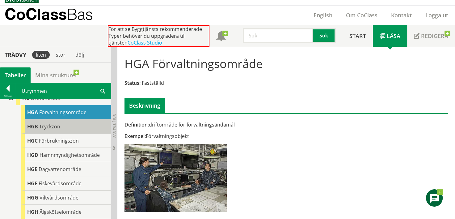
click at [69, 133] on div "HGB Tryckzon" at bounding box center [66, 126] width 90 height 14
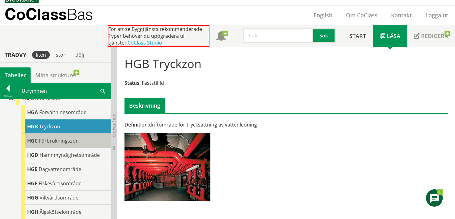
click at [69, 144] on span "Förbrukningszon" at bounding box center [59, 140] width 40 height 7
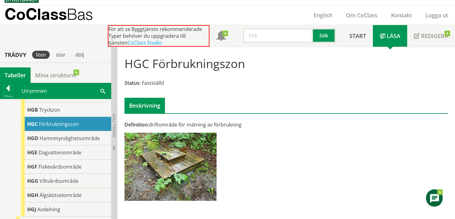
scroll to position [648, 0]
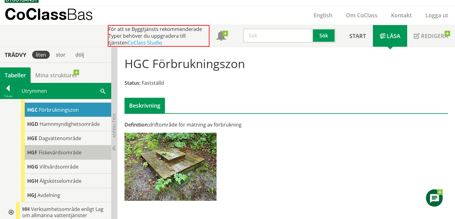
click at [85, 157] on div "HGF Fiskevårdsområde" at bounding box center [66, 152] width 90 height 14
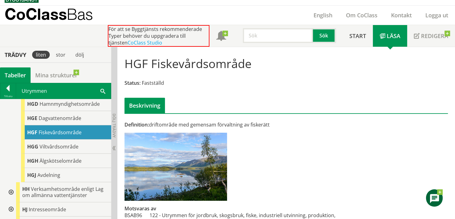
scroll to position [679, 0]
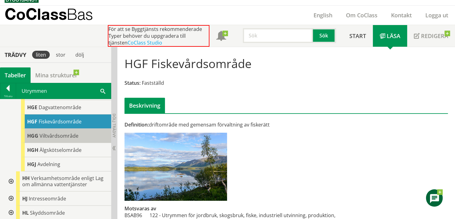
click at [87, 143] on div "HGG Viltvårdsområde" at bounding box center [66, 135] width 90 height 14
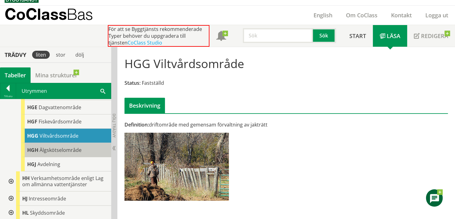
click at [85, 157] on div "HGH Älgskötselområde" at bounding box center [66, 150] width 90 height 14
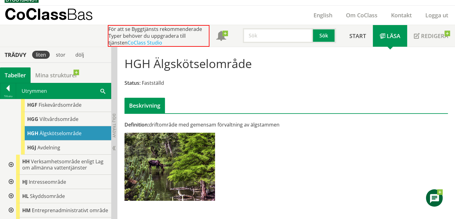
scroll to position [710, 0]
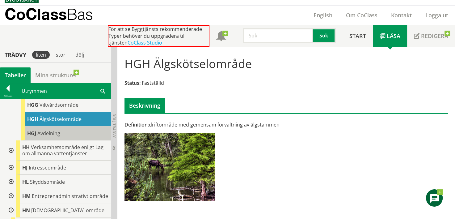
click at [83, 140] on div "HGJ Avdelning" at bounding box center [66, 133] width 90 height 14
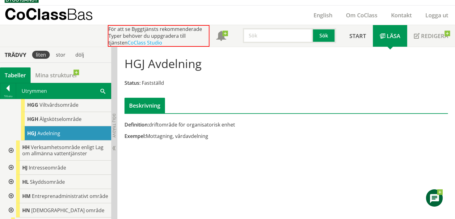
drag, startPoint x: 232, startPoint y: 138, endPoint x: 216, endPoint y: 104, distance: 38.0
click at [216, 104] on div "HGJ Avdelning Status: Fastställd Beskrivning Definition: driftområde för organi…" at bounding box center [285, 97] width 337 height 100
drag, startPoint x: 217, startPoint y: 107, endPoint x: 230, endPoint y: 140, distance: 35.5
click at [230, 140] on div "HGJ Avdelning Status: Fastställd Beskrivning Definition: driftområde för organi…" at bounding box center [285, 97] width 337 height 100
drag, startPoint x: 230, startPoint y: 140, endPoint x: 223, endPoint y: 108, distance: 33.3
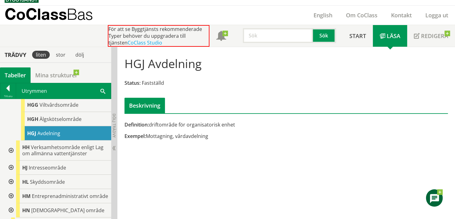
click at [223, 108] on div "HGJ Avdelning Status: Fastställd Beskrivning Definition: driftområde för organi…" at bounding box center [285, 97] width 337 height 100
drag, startPoint x: 215, startPoint y: 140, endPoint x: 203, endPoint y: 113, distance: 29.9
click at [203, 113] on div "Definition: driftområde för organisatorisk enhet Exempel: Mottagning, vårdavdel…" at bounding box center [285, 98] width 331 height 92
click at [203, 111] on div "Beskrivning" at bounding box center [285, 105] width 323 height 15
click at [227, 131] on div "Definition: driftområde för organisatorisk enhet Exempel: Mottagning, vårdavdel…" at bounding box center [230, 132] width 221 height 23
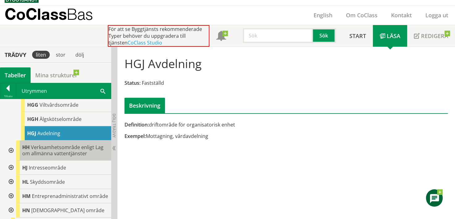
click at [78, 156] on span "Verksamhetsområde enligt Lag om allmänna vattentjänster" at bounding box center [62, 150] width 81 height 13
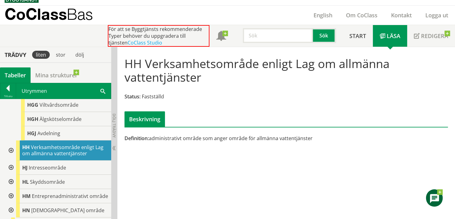
click at [9, 160] on div at bounding box center [10, 150] width 11 height 20
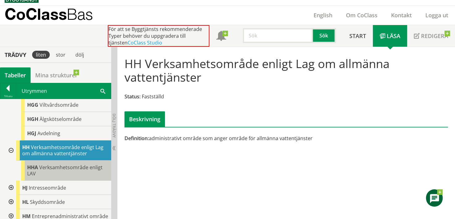
click at [48, 175] on span "Verksamhetsområde enligt LAV" at bounding box center [64, 170] width 75 height 13
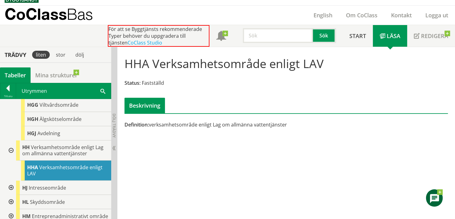
drag, startPoint x: 325, startPoint y: 59, endPoint x: 204, endPoint y: 55, distance: 121.4
click at [204, 55] on div "HHA Verksamhetsområde enligt LAV Status: Fastställd Beskrivning" at bounding box center [285, 82] width 331 height 61
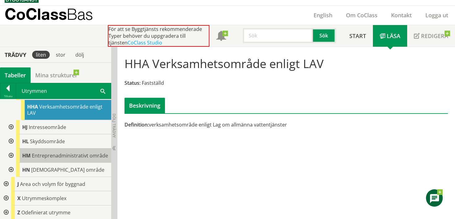
scroll to position [787, 0]
click at [6, 210] on div at bounding box center [5, 212] width 11 height 14
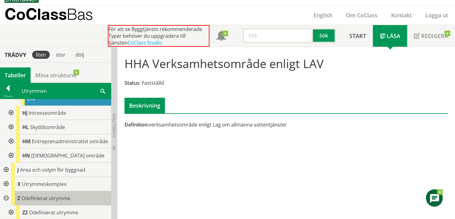
click at [43, 201] on span "Odefinierat utrymme" at bounding box center [45, 197] width 49 height 7
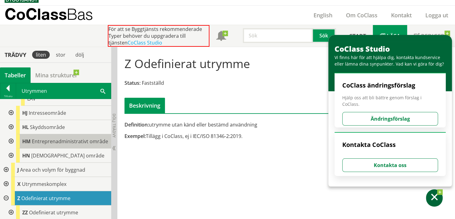
scroll to position [801, 0]
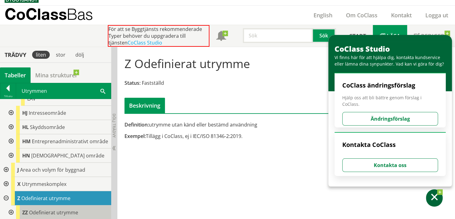
click at [77, 215] on div "ZZ Odefinierat utrymme" at bounding box center [63, 212] width 95 height 14
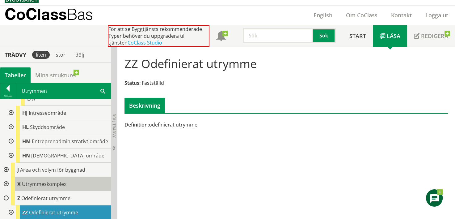
scroll to position [801, 0]
click at [13, 209] on div at bounding box center [10, 212] width 11 height 14
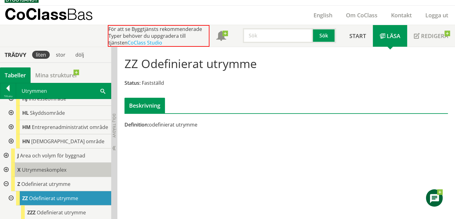
scroll to position [815, 0]
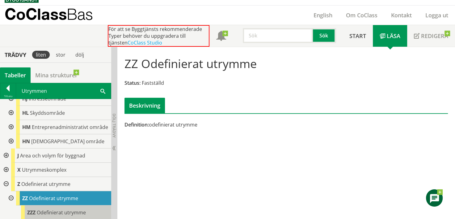
click at [46, 207] on body "AMA AMA Beskrivningsverktyg AMA Funktion BSAB Bygginfo Byggjura Byggkatalogen […" at bounding box center [227, 98] width 455 height 219
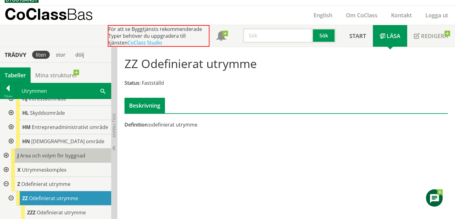
scroll to position [785, 0]
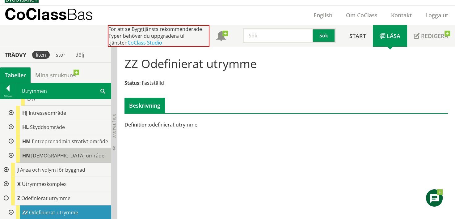
click at [49, 162] on div "HN Kyrkligt område" at bounding box center [63, 155] width 95 height 14
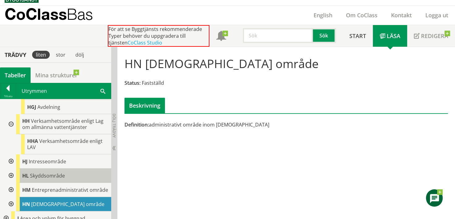
scroll to position [723, 0]
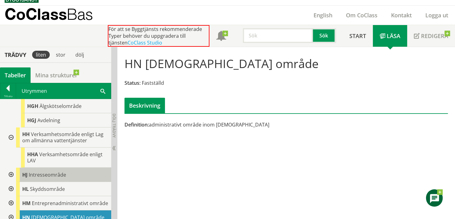
click at [64, 178] on span "Intresseområde" at bounding box center [47, 174] width 37 height 7
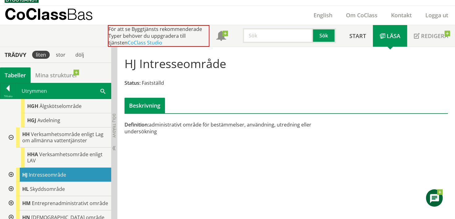
click at [11, 181] on div at bounding box center [10, 174] width 11 height 14
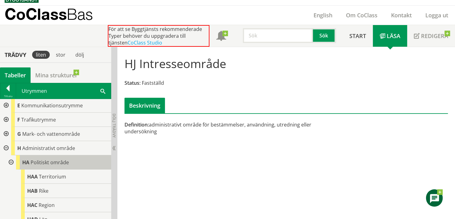
scroll to position [44, 0]
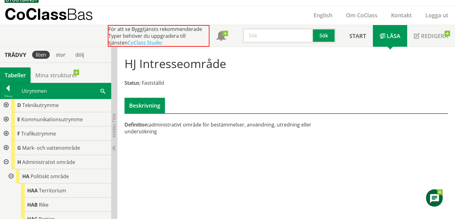
click at [10, 172] on div at bounding box center [10, 176] width 11 height 14
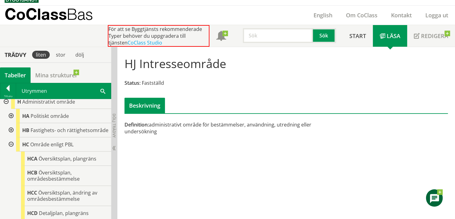
scroll to position [106, 0]
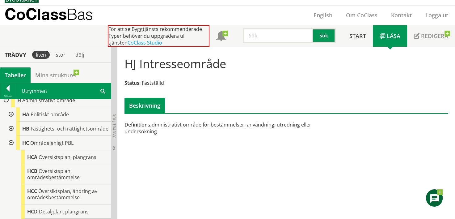
click at [14, 146] on div at bounding box center [10, 143] width 11 height 14
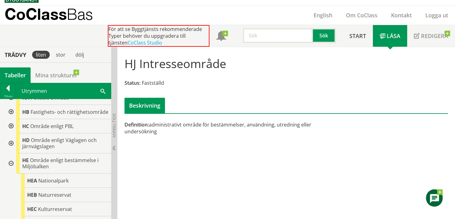
scroll to position [136, 0]
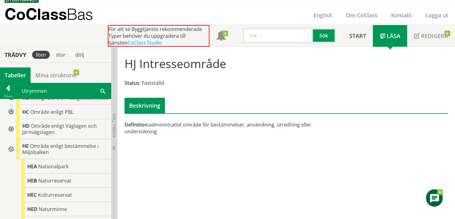
click at [10, 152] on div at bounding box center [10, 149] width 11 height 20
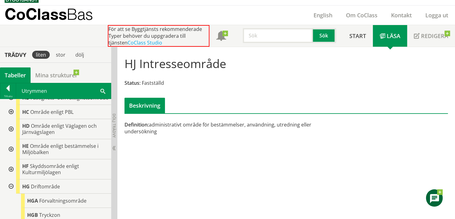
scroll to position [167, 0]
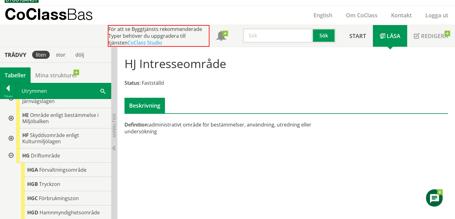
click at [10, 153] on div at bounding box center [10, 155] width 11 height 14
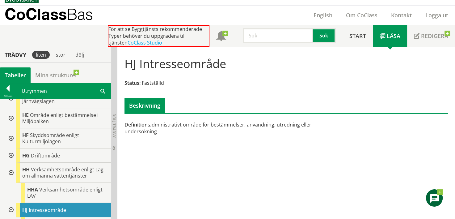
click at [13, 178] on div at bounding box center [10, 172] width 11 height 20
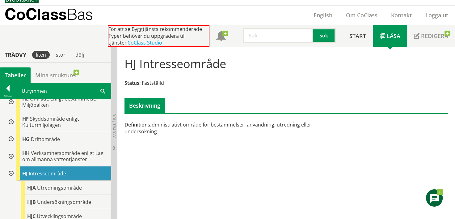
scroll to position [198, 0]
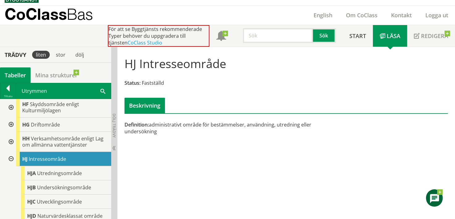
click at [13, 164] on div at bounding box center [10, 159] width 11 height 14
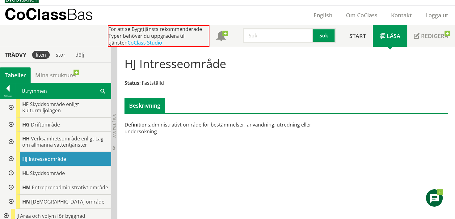
scroll to position [229, 0]
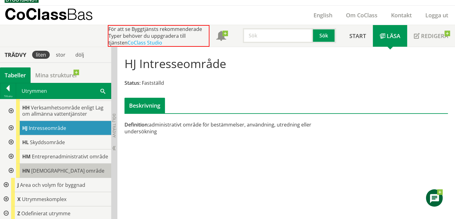
click at [51, 174] on span "Kyrkligt område" at bounding box center [67, 170] width 73 height 7
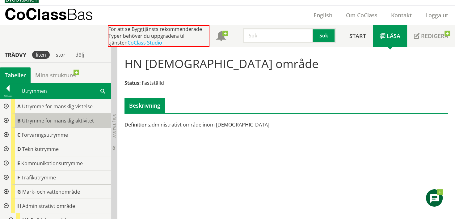
click at [60, 120] on span "Utrymme för mänsklig aktivitet" at bounding box center [58, 120] width 72 height 7
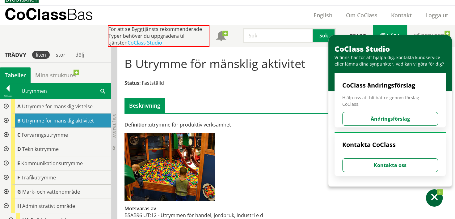
click at [7, 120] on div at bounding box center [5, 120] width 11 height 14
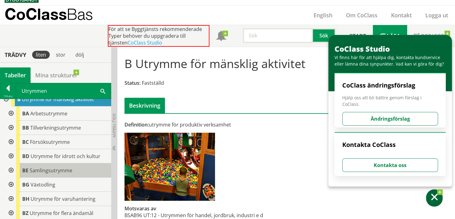
scroll to position [62, 0]
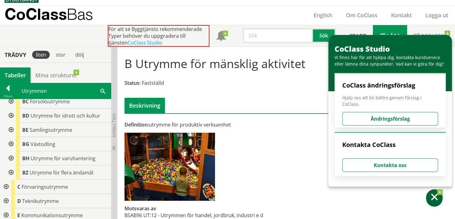
click at [11, 143] on div at bounding box center [10, 144] width 11 height 14
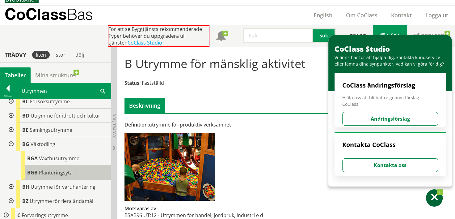
click at [53, 170] on body "AMA AMA Beskrivningsverktyg AMA Funktion BSAB Bygginfo Byggjura Byggkatalogen B…" at bounding box center [227, 98] width 455 height 219
click at [71, 174] on span "Planteringsyta" at bounding box center [56, 172] width 34 height 7
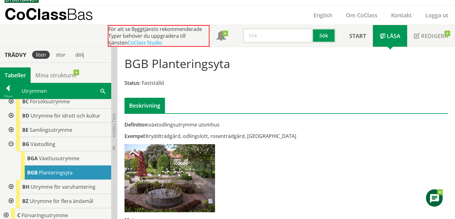
drag, startPoint x: 168, startPoint y: 133, endPoint x: 218, endPoint y: 136, distance: 50.1
click at [218, 136] on div "Exempel: Kryddträdgård, odlingslott, rosenträdgård, trädgårdsland" at bounding box center [230, 135] width 213 height 7
drag, startPoint x: 236, startPoint y: 136, endPoint x: 191, endPoint y: 131, distance: 45.1
click at [191, 131] on div "Definition: växtodlingsutrymme utomhus Exempel: Kryddträdgård, odlingslott, ros…" at bounding box center [230, 185] width 221 height 129
drag, startPoint x: 191, startPoint y: 126, endPoint x: 273, endPoint y: 133, distance: 81.8
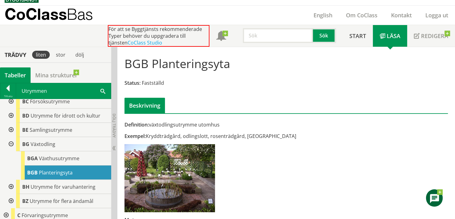
click at [266, 131] on div "Definition: växtodlingsutrymme utomhus Exempel: Kryddträdgård, odlingslott, ros…" at bounding box center [230, 185] width 221 height 129
drag, startPoint x: 288, startPoint y: 135, endPoint x: 195, endPoint y: 128, distance: 92.5
click at [221, 127] on div "Definition: växtodlingsutrymme utomhus Exempel: Kryddträdgård, odlingslott, ros…" at bounding box center [230, 185] width 221 height 129
drag, startPoint x: 151, startPoint y: 126, endPoint x: 206, endPoint y: 128, distance: 55.6
click at [205, 128] on div "Definition: växtodlingsutrymme utomhus Exempel: Kryddträdgård, odlingslott, ros…" at bounding box center [230, 185] width 221 height 129
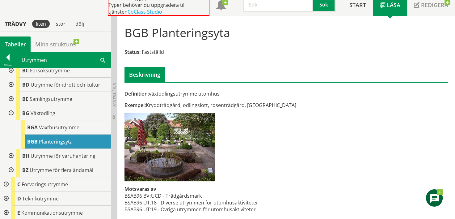
scroll to position [45, 0]
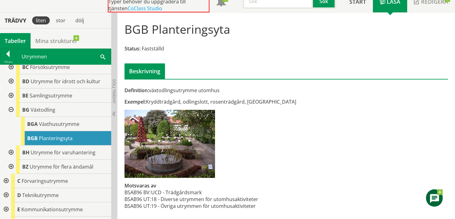
drag, startPoint x: 274, startPoint y: 105, endPoint x: 251, endPoint y: 83, distance: 31.9
click at [251, 83] on div "Definition: växtodlingsutrymme utomhus Exempel: Kryddträdgård, odlingslott, ros…" at bounding box center [285, 116] width 331 height 198
drag, startPoint x: 253, startPoint y: 88, endPoint x: 283, endPoint y: 110, distance: 37.4
click at [276, 105] on div "Definition: växtodlingsutrymme utomhus Exempel: Kryddträdgård, odlingslott, ros…" at bounding box center [230, 151] width 221 height 129
click at [285, 111] on div "Definition: växtodlingsutrymme utomhus Exempel: Kryddträdgård, odlingslott, ros…" at bounding box center [230, 151] width 221 height 129
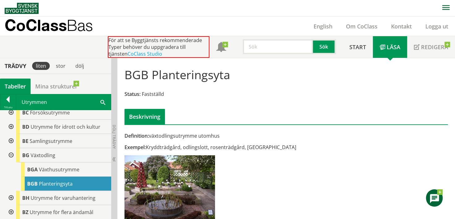
scroll to position [0, 0]
click at [355, 100] on div "BGB Planteringsyta Status: Fastställd Beskrivning" at bounding box center [285, 93] width 331 height 61
click at [287, 49] on input "text" at bounding box center [278, 46] width 70 height 15
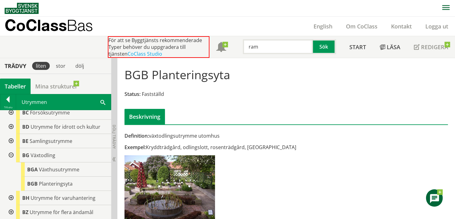
click at [278, 62] on div "BGB Planteringsyta Status: Fastställd Beskrivning Definition: växtodlingsutrymm…" at bounding box center [285, 161] width 337 height 206
click at [284, 45] on input "ram" at bounding box center [278, 46] width 70 height 15
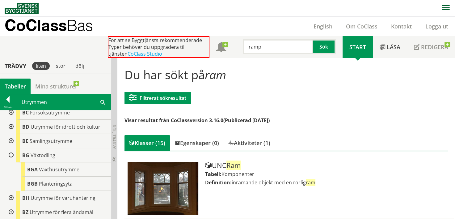
type input "ramp"
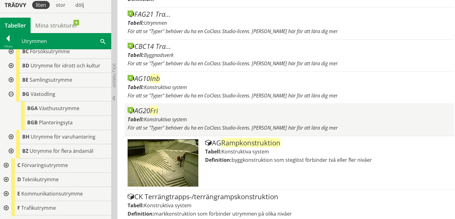
scroll to position [220, 0]
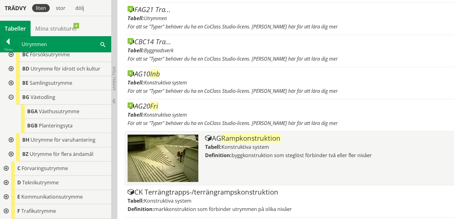
click at [280, 163] on div "AG Rampkonstruktion Tabell: Konstruktiva system Definition: byggkonstruktion so…" at bounding box center [328, 157] width 246 height 47
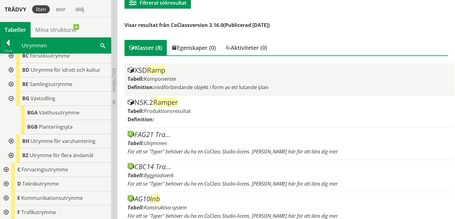
scroll to position [96, 0]
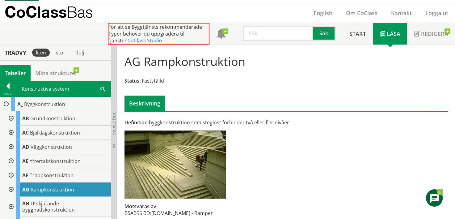
scroll to position [20, 0]
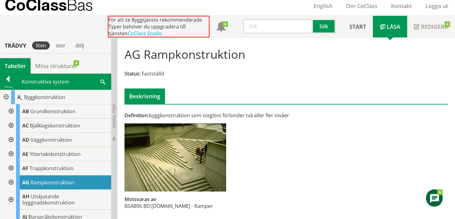
click at [253, 116] on div "Definition: byggkonstruktion som steglöst förbinder två eller fler nivåer" at bounding box center [230, 115] width 213 height 7
drag, startPoint x: 288, startPoint y: 114, endPoint x: 235, endPoint y: 114, distance: 53.1
click at [235, 114] on div "Definition: byggkonstruktion som steglöst förbinder två eller fler nivåer" at bounding box center [230, 115] width 213 height 7
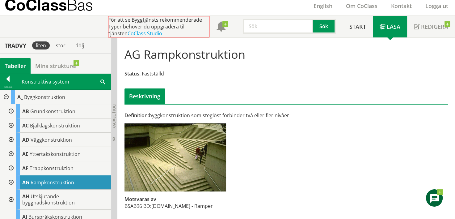
click at [278, 129] on div "Definition: byggkonstruktion som steglöst förbinder två eller fler nivåer Motsv…" at bounding box center [230, 164] width 221 height 104
click at [9, 165] on div at bounding box center [10, 168] width 11 height 14
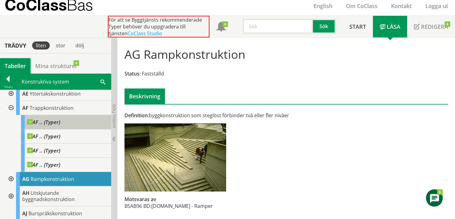
scroll to position [62, 0]
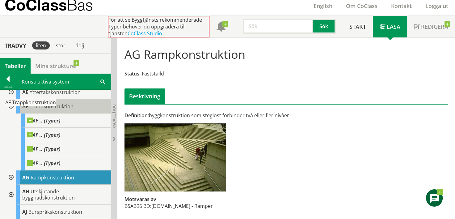
click at [60, 104] on span "Trappkonstruktion" at bounding box center [52, 106] width 44 height 7
click at [68, 106] on span "Trappkonstruktion" at bounding box center [52, 106] width 44 height 7
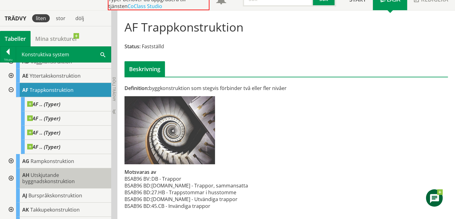
scroll to position [62, 0]
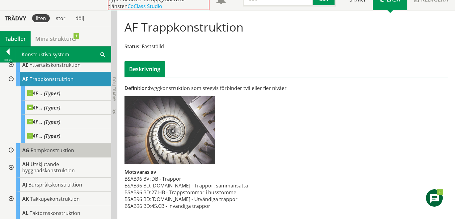
click at [37, 151] on span "Rampkonstruktion" at bounding box center [53, 150] width 44 height 7
click at [68, 151] on span "Rampkonstruktion" at bounding box center [53, 150] width 44 height 7
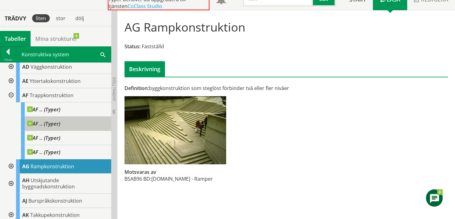
scroll to position [31, 0]
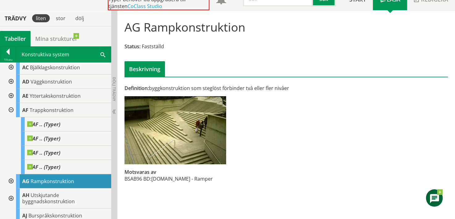
click at [12, 178] on div at bounding box center [10, 181] width 11 height 14
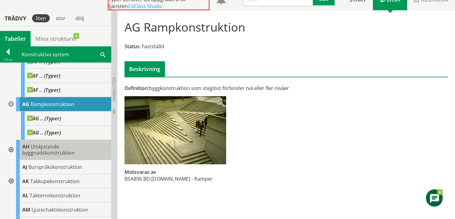
scroll to position [93, 0]
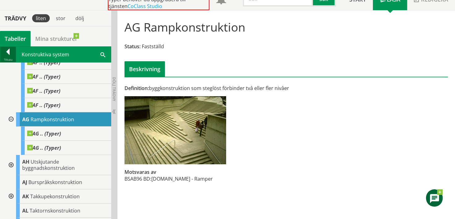
click at [12, 54] on div at bounding box center [7, 52] width 15 height 9
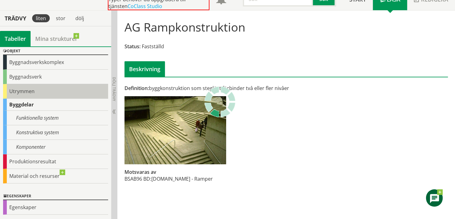
scroll to position [31, 0]
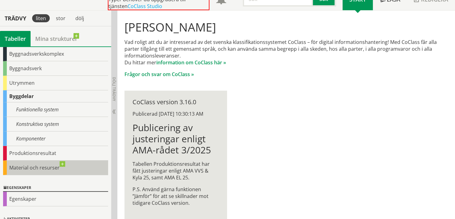
click at [55, 168] on div "Material och resurser" at bounding box center [55, 167] width 105 height 15
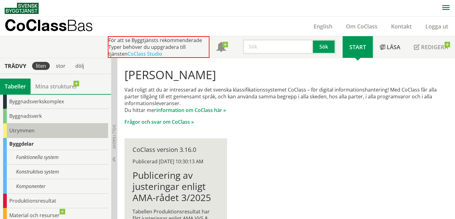
click at [70, 125] on div "Utrymmen" at bounding box center [55, 130] width 105 height 15
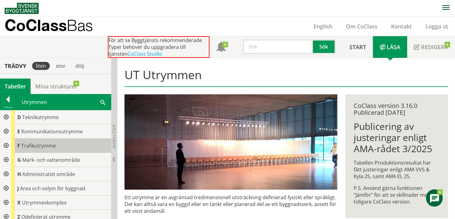
scroll to position [48, 0]
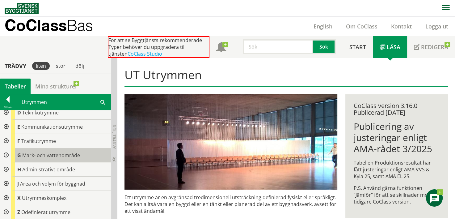
click at [74, 152] on span "Mark- och vattenområde" at bounding box center [51, 155] width 58 height 7
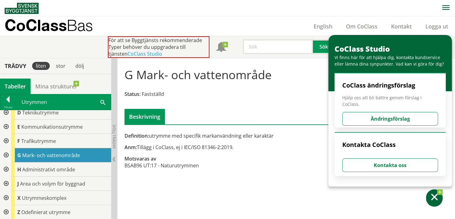
click at [5, 155] on div at bounding box center [5, 155] width 11 height 14
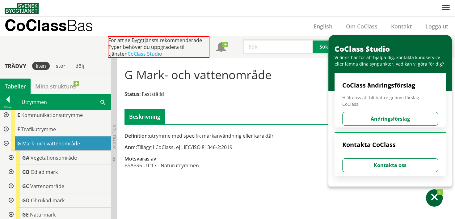
scroll to position [78, 0]
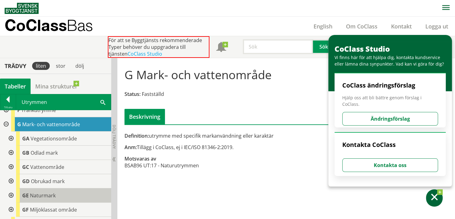
click at [60, 194] on div "GE Naturmark" at bounding box center [63, 195] width 95 height 14
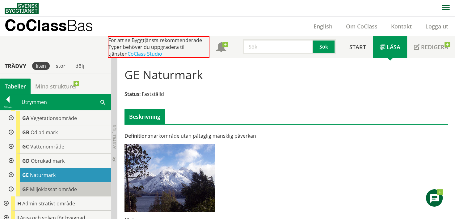
scroll to position [109, 0]
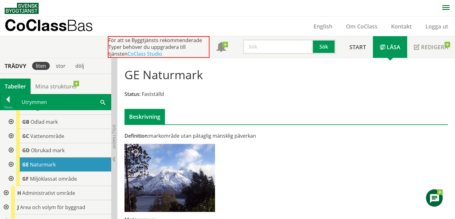
click at [11, 161] on div at bounding box center [10, 164] width 11 height 14
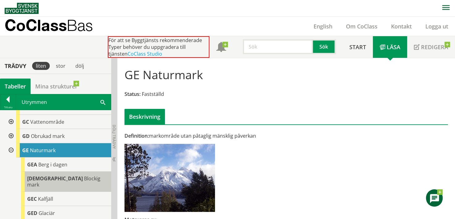
scroll to position [154, 0]
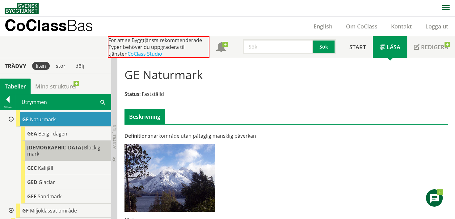
click at [65, 142] on div "GEB Blockig mark" at bounding box center [66, 150] width 90 height 20
click at [65, 145] on span "Blockig mark" at bounding box center [63, 150] width 73 height 13
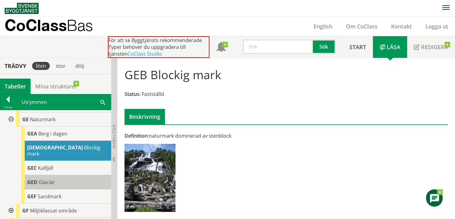
scroll to position [185, 0]
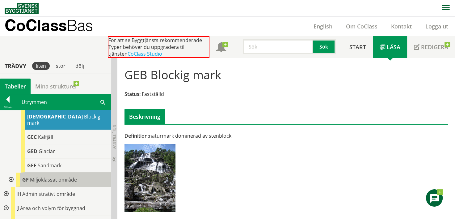
click at [72, 176] on span "Miljöklassat område" at bounding box center [53, 179] width 47 height 7
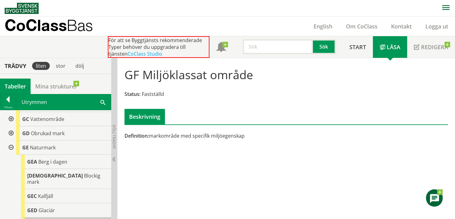
scroll to position [123, 0]
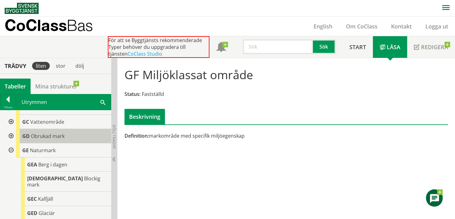
click at [54, 135] on span "Obrukad mark" at bounding box center [48, 135] width 34 height 7
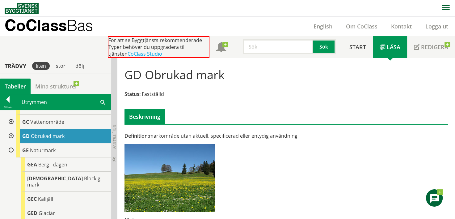
click at [12, 136] on div at bounding box center [10, 136] width 11 height 14
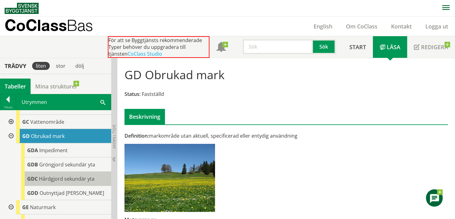
click at [85, 177] on span "Hårdgjord sekundär yta" at bounding box center [67, 178] width 56 height 7
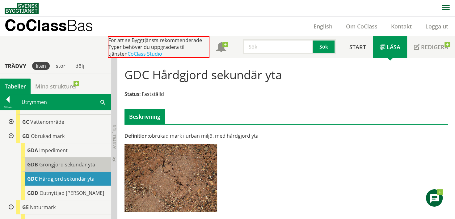
click at [85, 165] on span "Gröngjord sekundär yta" at bounding box center [67, 164] width 56 height 7
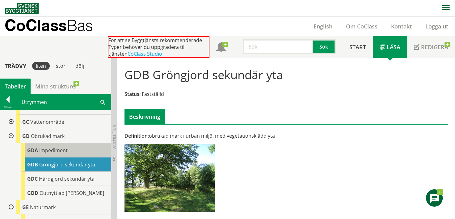
click at [81, 153] on div "GDA Impediment" at bounding box center [66, 150] width 90 height 14
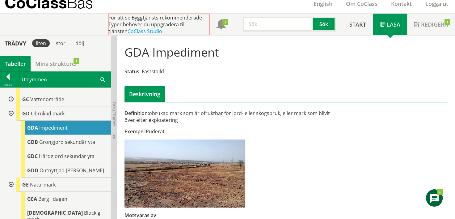
scroll to position [31, 0]
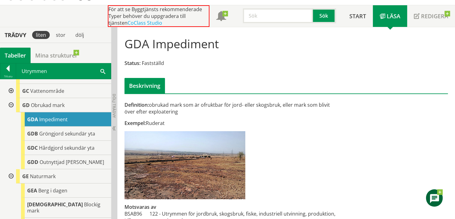
click at [159, 120] on div "Exempel: Ruderat" at bounding box center [230, 122] width 213 height 7
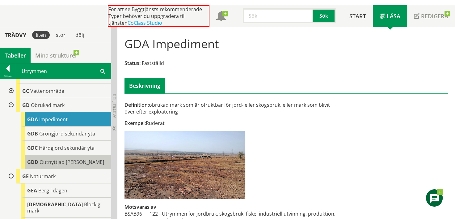
click at [84, 159] on span "Outnyttjad [PERSON_NAME]" at bounding box center [72, 161] width 65 height 7
click at [84, 162] on span "Outnyttjad [PERSON_NAME]" at bounding box center [72, 161] width 65 height 7
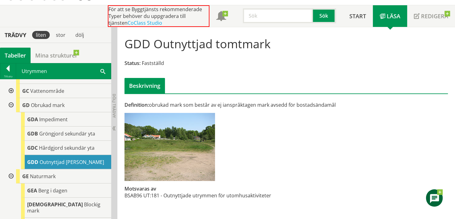
click at [242, 136] on div "Definition: obrukad mark som består av ej ianspråktagen mark avsedd för bostads…" at bounding box center [230, 153] width 221 height 104
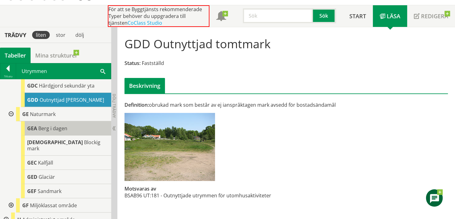
scroll to position [216, 0]
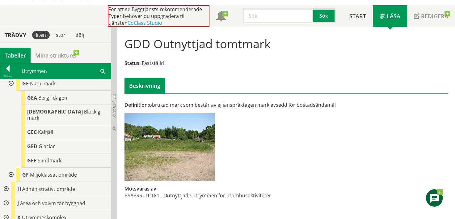
click at [14, 167] on div at bounding box center [10, 174] width 11 height 14
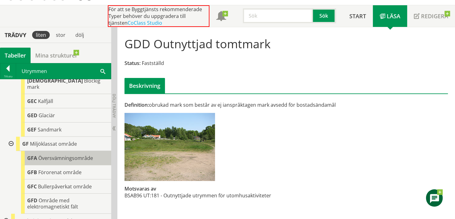
scroll to position [278, 0]
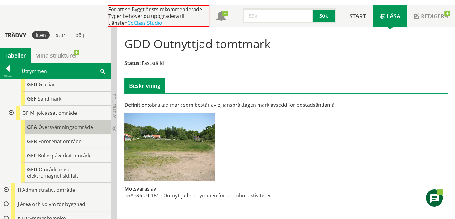
click at [68, 123] on span "Översvämningsområde" at bounding box center [65, 126] width 55 height 7
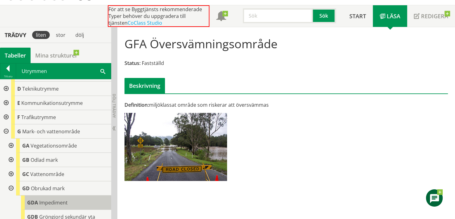
scroll to position [31, 0]
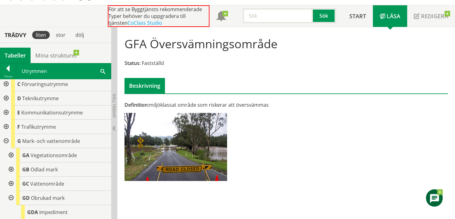
click at [10, 153] on div at bounding box center [10, 155] width 11 height 14
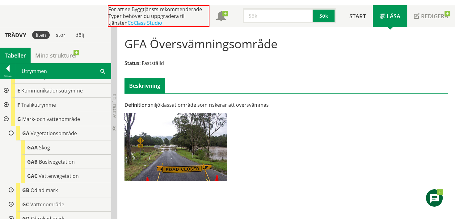
scroll to position [62, 0]
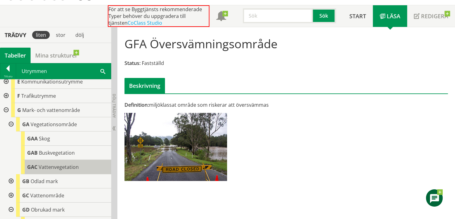
click at [69, 166] on span "Vattenvegetation" at bounding box center [59, 166] width 40 height 7
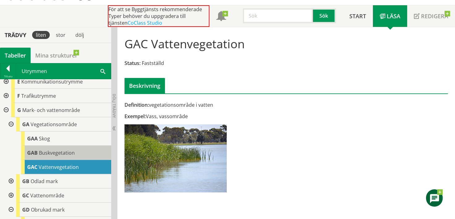
click at [65, 153] on span "Buskvegetation" at bounding box center [57, 152] width 36 height 7
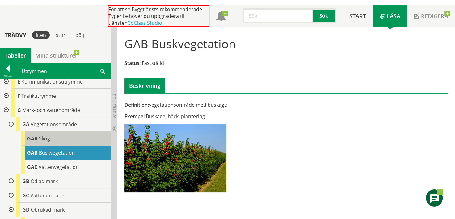
click at [66, 140] on div "GAA Skog" at bounding box center [66, 138] width 90 height 14
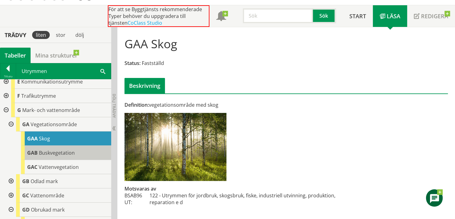
click at [65, 149] on span "Buskvegetation" at bounding box center [57, 152] width 36 height 7
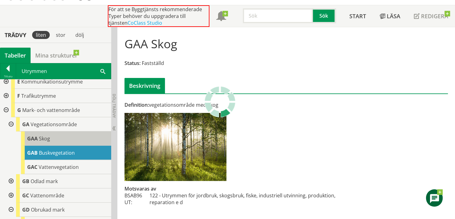
click at [70, 138] on div "GAA Skog" at bounding box center [66, 138] width 90 height 14
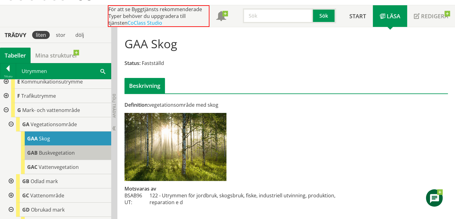
click at [68, 154] on span "Buskvegetation" at bounding box center [57, 152] width 36 height 7
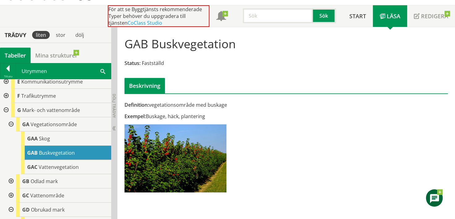
click at [158, 115] on div "Exempel: Buskage, häck, plantering" at bounding box center [230, 116] width 213 height 7
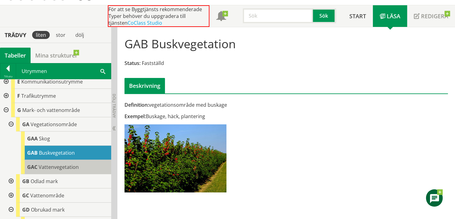
click at [88, 169] on div "GAC Vattenvegetation" at bounding box center [66, 167] width 90 height 14
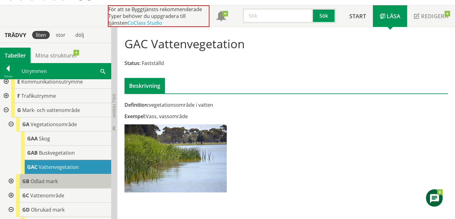
click at [37, 180] on span "Odlad mark" at bounding box center [44, 180] width 27 height 7
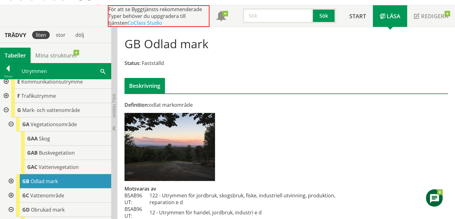
click at [12, 178] on div at bounding box center [10, 181] width 11 height 14
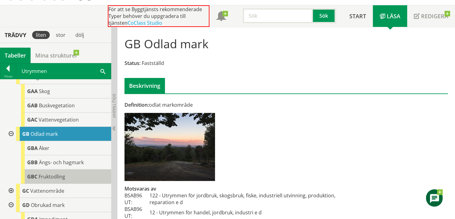
scroll to position [123, 0]
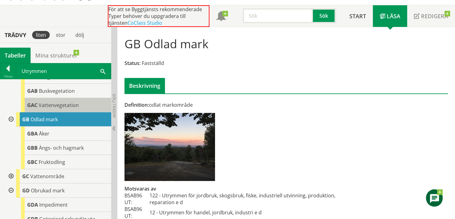
click at [77, 105] on span "Vattenvegetation" at bounding box center [59, 105] width 40 height 7
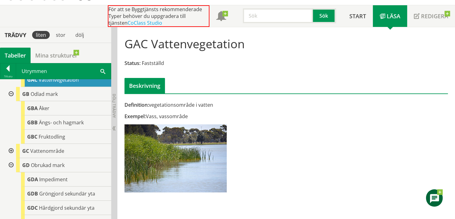
scroll to position [154, 0]
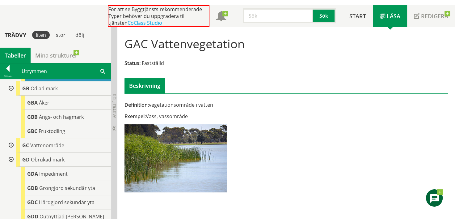
click at [9, 141] on div at bounding box center [10, 145] width 11 height 14
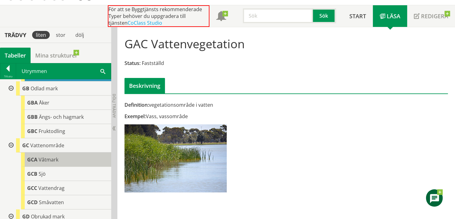
click at [65, 158] on div "GCA Våtmark" at bounding box center [66, 159] width 90 height 14
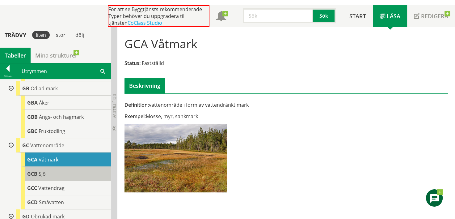
click at [57, 174] on div "GCB Sjö" at bounding box center [66, 173] width 90 height 14
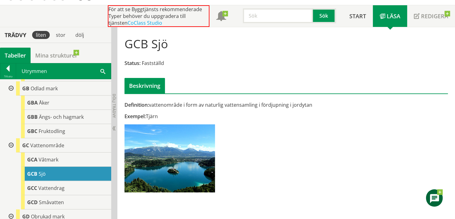
drag, startPoint x: 157, startPoint y: 114, endPoint x: 143, endPoint y: 115, distance: 14.5
click at [143, 115] on div "Exempel: Tjärn" at bounding box center [230, 116] width 213 height 7
click at [78, 186] on div "GCC Vattendrag" at bounding box center [66, 188] width 90 height 14
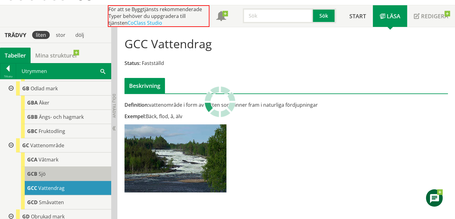
click at [79, 171] on div "GCB Sjö" at bounding box center [66, 173] width 90 height 14
click at [55, 172] on div "GCB Sjö" at bounding box center [66, 173] width 90 height 14
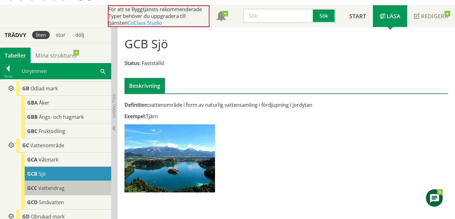
click at [63, 190] on span "Vattendrag" at bounding box center [51, 187] width 26 height 7
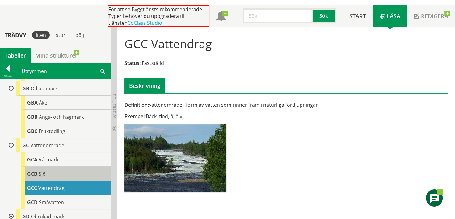
scroll to position [185, 0]
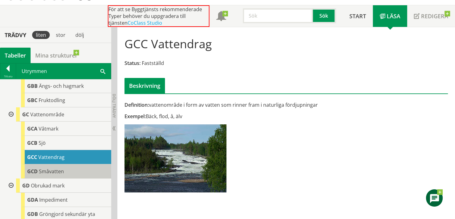
click at [73, 172] on div "GCD Småvatten" at bounding box center [66, 171] width 90 height 14
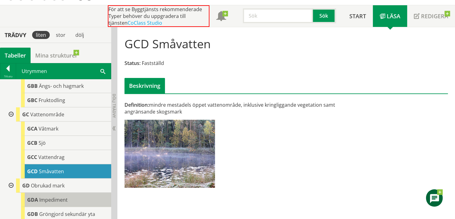
click at [75, 199] on div "GDA Impediment" at bounding box center [66, 199] width 90 height 14
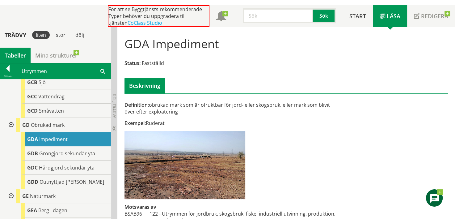
scroll to position [247, 0]
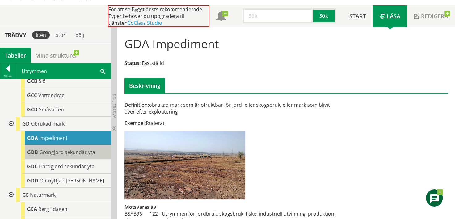
click at [73, 151] on span "Gröngjord sekundär yta" at bounding box center [67, 151] width 56 height 7
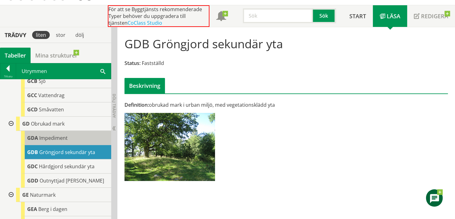
click at [80, 137] on div "GDA Impediment" at bounding box center [66, 138] width 90 height 14
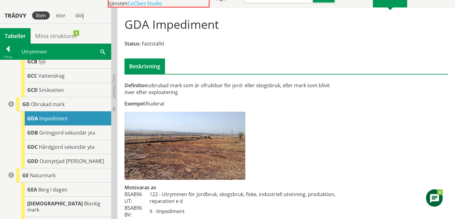
scroll to position [59, 0]
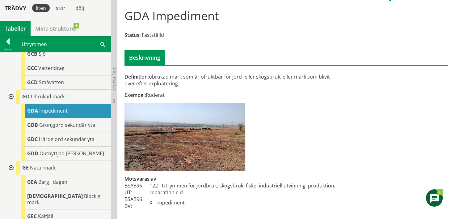
click at [322, 136] on div "Definition: obrukad mark som är ofruktbar för jord- eller skogsbruk, eller mark…" at bounding box center [230, 144] width 221 height 143
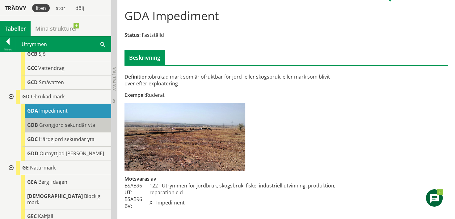
click at [44, 128] on div "GDB Gröngjord sekundär yta" at bounding box center [66, 125] width 90 height 14
click at [60, 126] on span "Gröngjord sekundär yta" at bounding box center [67, 124] width 56 height 7
click at [64, 126] on span "Gröngjord sekundär yta" at bounding box center [67, 124] width 56 height 7
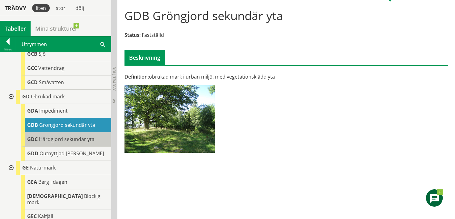
click at [69, 141] on span "Hårdgjord sekundär yta" at bounding box center [67, 139] width 56 height 7
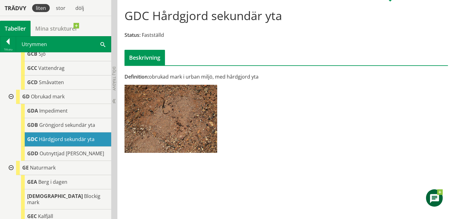
drag, startPoint x: 163, startPoint y: 77, endPoint x: 256, endPoint y: 72, distance: 93.4
click at [240, 74] on div "Definition: obrukad mark i urban miljö, med hårdgjord yta" at bounding box center [230, 76] width 213 height 7
drag, startPoint x: 268, startPoint y: 72, endPoint x: 243, endPoint y: 78, distance: 26.0
click at [245, 74] on div "Definition: obrukad mark i urban miljö, med hårdgjord yta Kontakta oss! I den s…" at bounding box center [285, 80] width 331 height 153
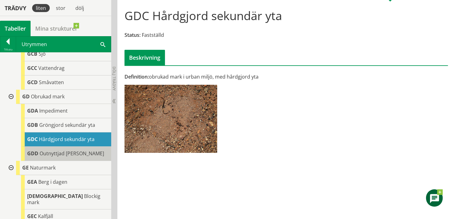
click at [69, 150] on body "AMA AMA Beskrivningsverktyg AMA Funktion BSAB Bygginfo Byggjura Byggkatalogen B…" at bounding box center [227, 50] width 455 height 219
click at [65, 155] on span "Outnyttjad tomtmark" at bounding box center [72, 153] width 65 height 7
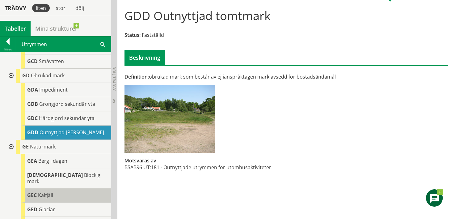
scroll to position [278, 0]
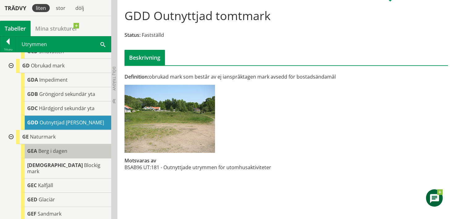
click at [68, 151] on div "GEA Berg i dagen" at bounding box center [66, 151] width 90 height 14
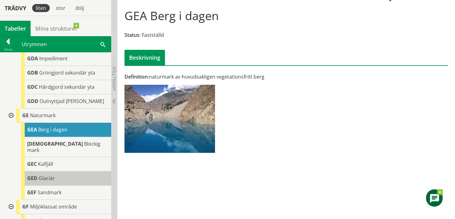
scroll to position [309, 0]
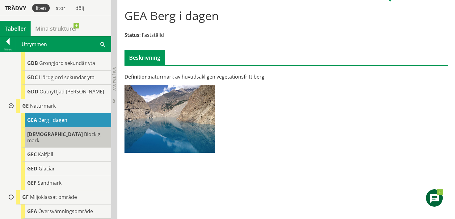
click at [60, 127] on div "GEB Blockig mark" at bounding box center [66, 137] width 90 height 20
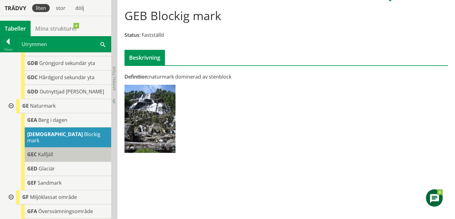
click at [58, 147] on div "GEC Kalfjäll" at bounding box center [66, 154] width 90 height 14
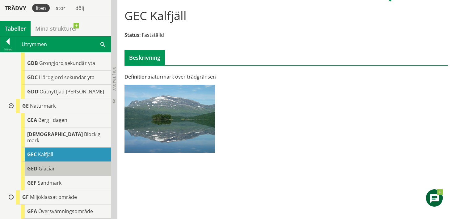
click at [56, 161] on div "GED Glaciär" at bounding box center [66, 168] width 90 height 14
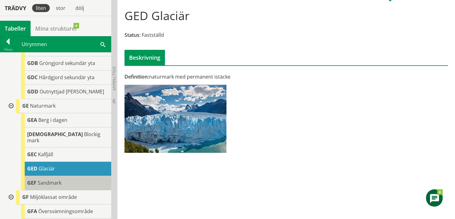
click at [58, 179] on span "Sandmark" at bounding box center [50, 182] width 24 height 7
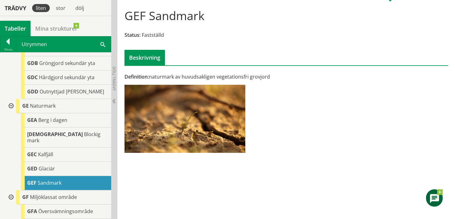
click at [244, 57] on div "Beskrivning" at bounding box center [285, 57] width 323 height 15
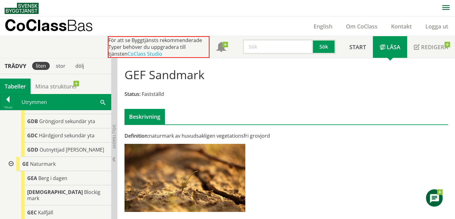
click at [294, 50] on input "text" at bounding box center [278, 46] width 70 height 15
type input "väderskydd"
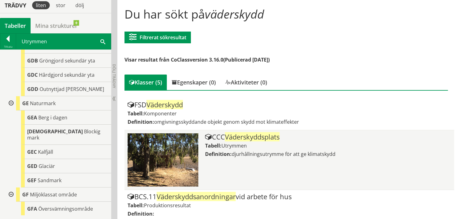
scroll to position [45, 0]
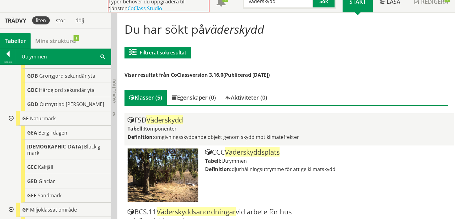
click at [199, 119] on div "FSD Väderskydd" at bounding box center [288, 119] width 323 height 7
click at [237, 128] on div "Tabell: Komponenter" at bounding box center [288, 128] width 323 height 7
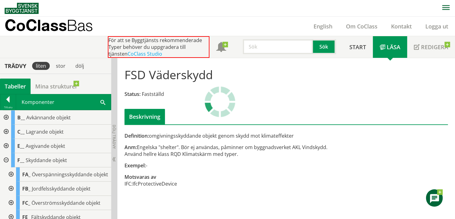
drag, startPoint x: 298, startPoint y: 156, endPoint x: 296, endPoint y: 139, distance: 18.0
click at [296, 139] on div "Definition: omgivningsskyddande objekt genom skydd mot klimateffekter Anm: Enge…" at bounding box center [230, 162] width 221 height 61
drag, startPoint x: 297, startPoint y: 139, endPoint x: 292, endPoint y: 161, distance: 22.9
click at [292, 161] on div "Definition: omgivningsskyddande objekt genom skydd mot klimateffekter Anm: Enge…" at bounding box center [230, 162] width 221 height 61
click at [305, 110] on div "Beskrivning" at bounding box center [285, 116] width 323 height 15
